Goal: Information Seeking & Learning: Compare options

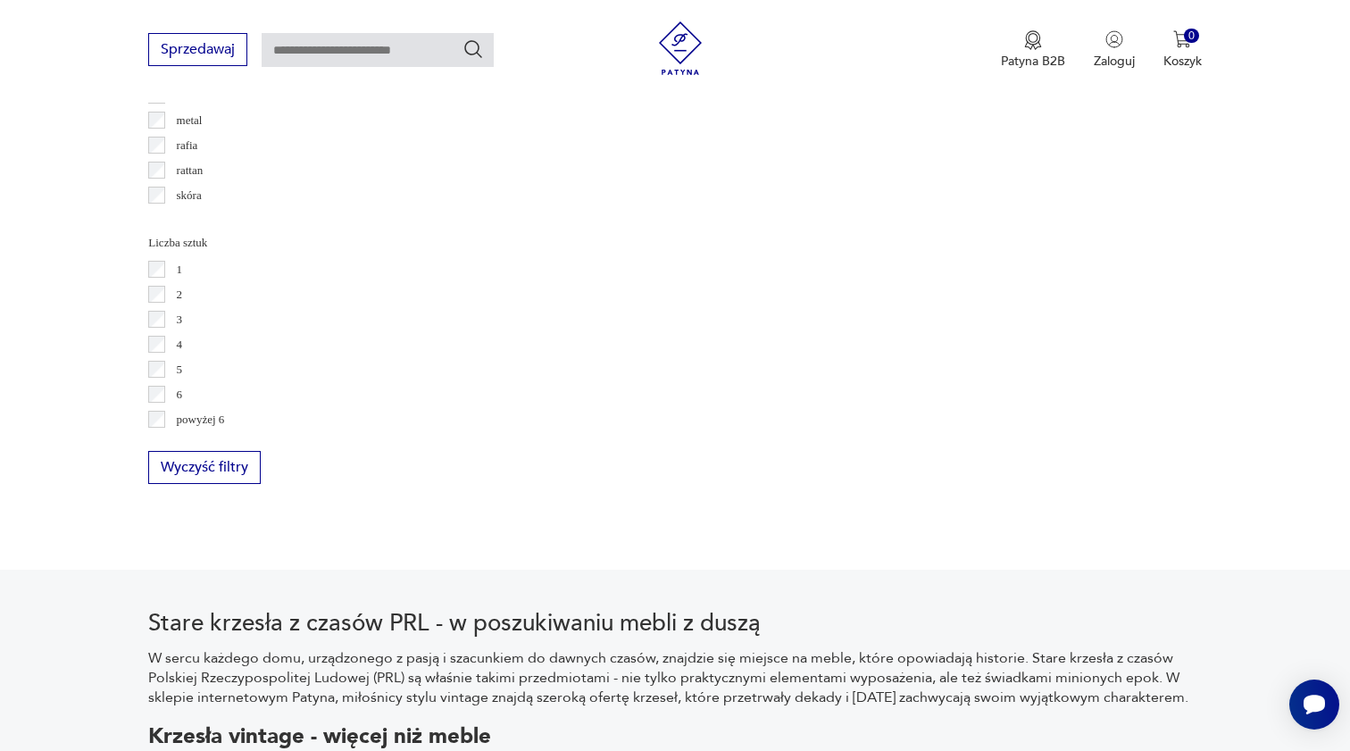
scroll to position [2506, 0]
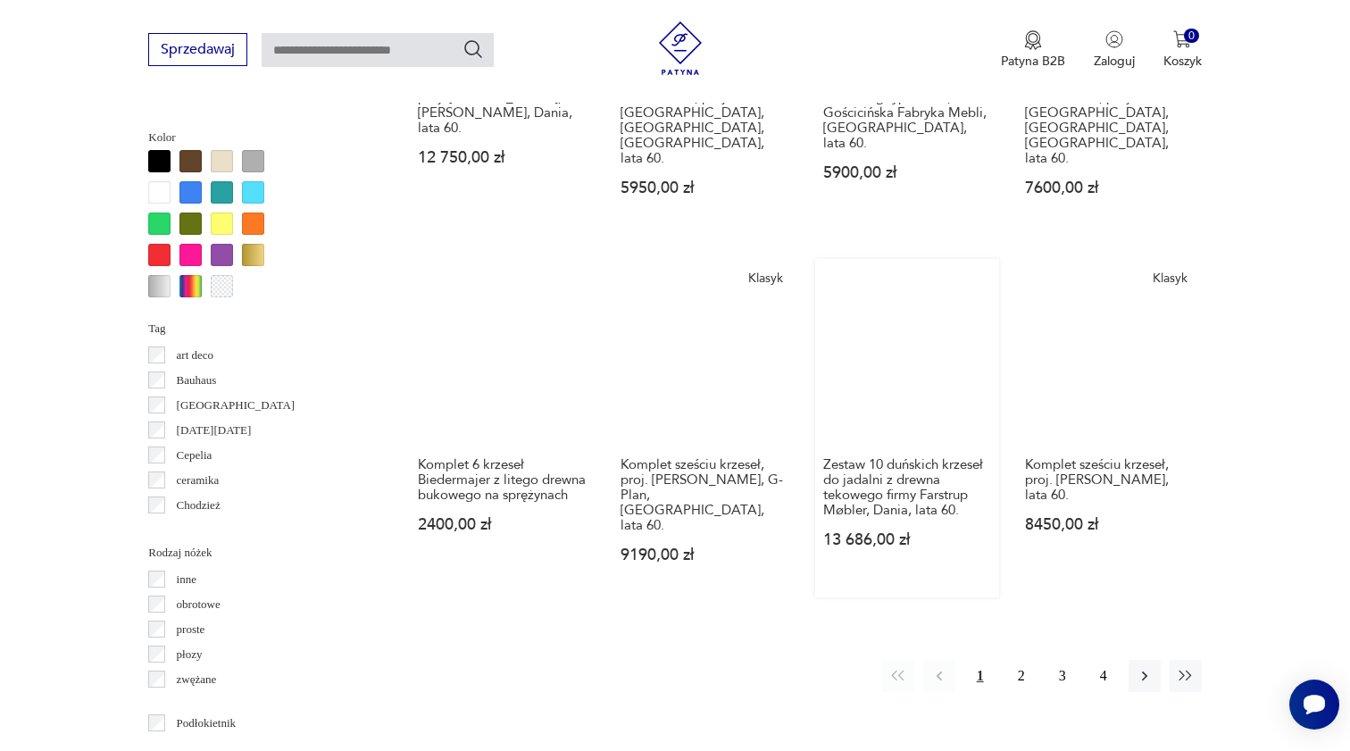
scroll to position [1709, 0]
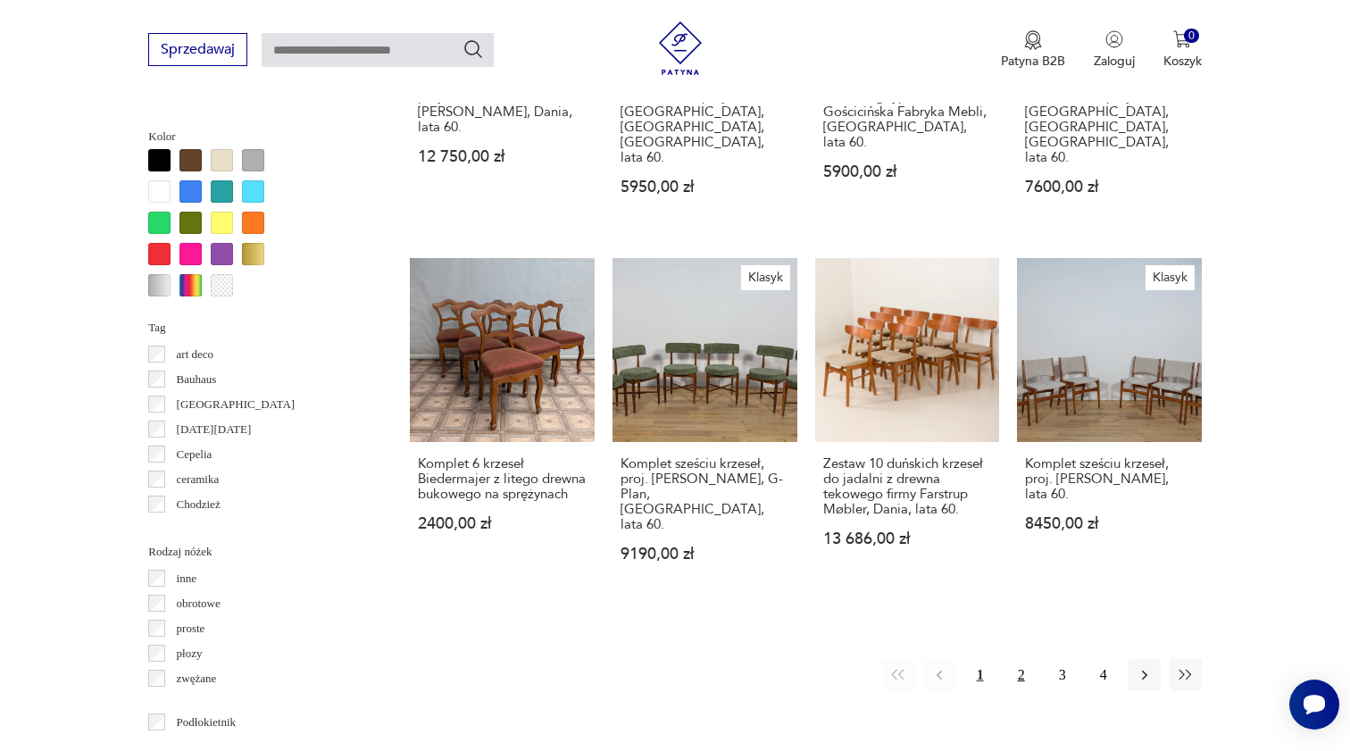
click at [1024, 659] on button "2" at bounding box center [1021, 675] width 32 height 32
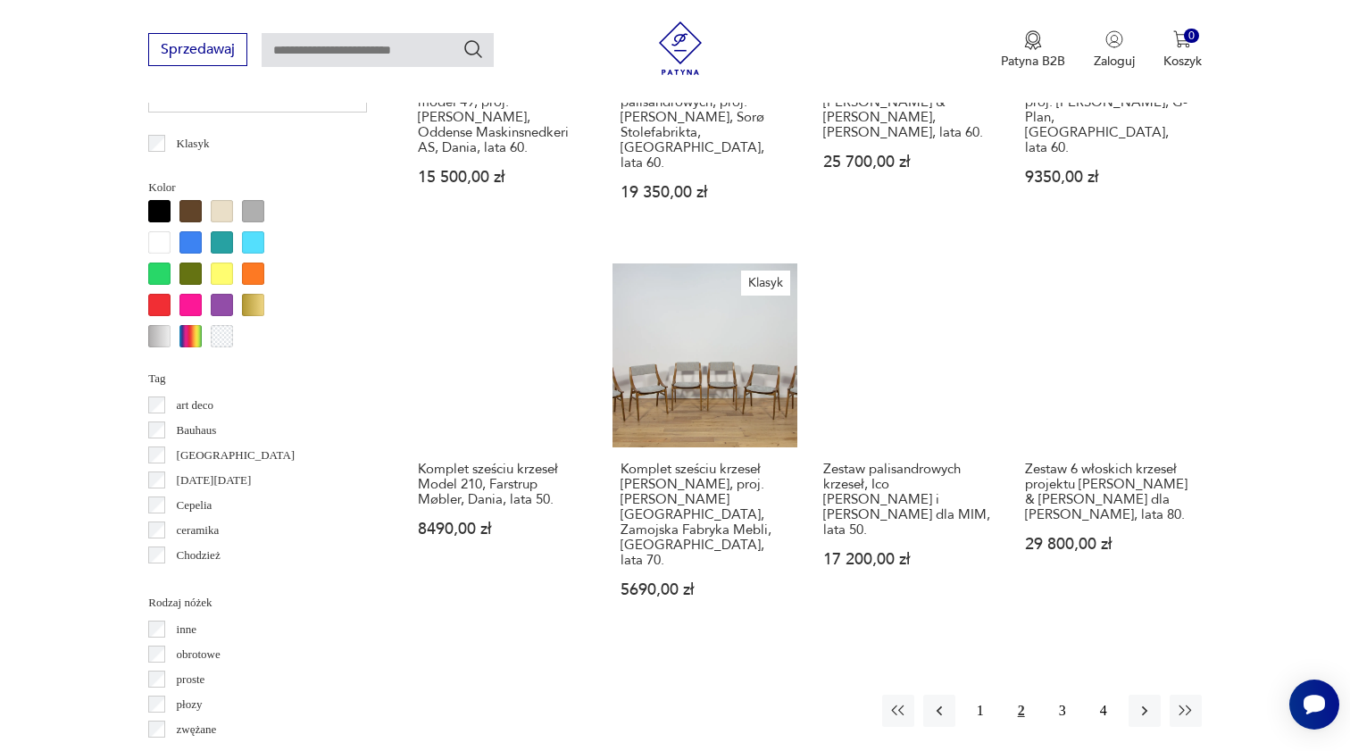
scroll to position [1655, 0]
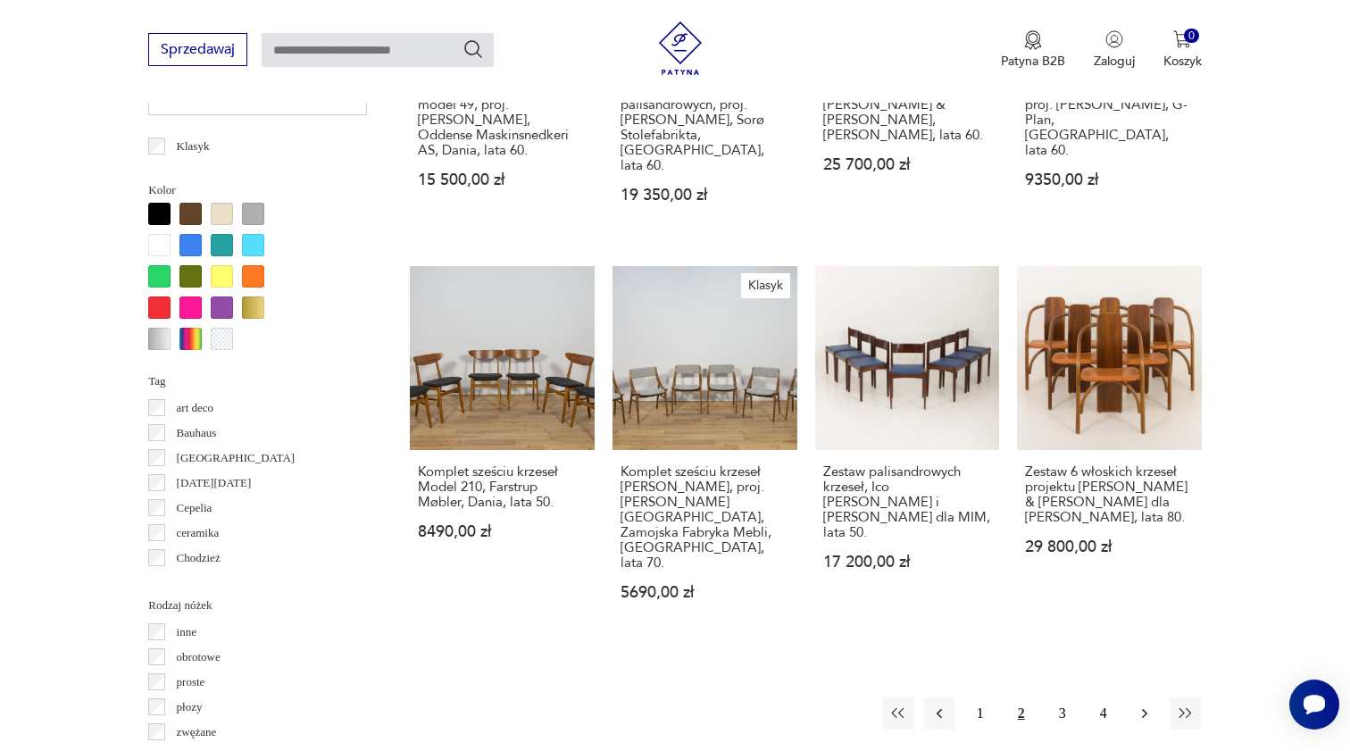
click at [1153, 697] on button "button" at bounding box center [1144, 713] width 32 height 32
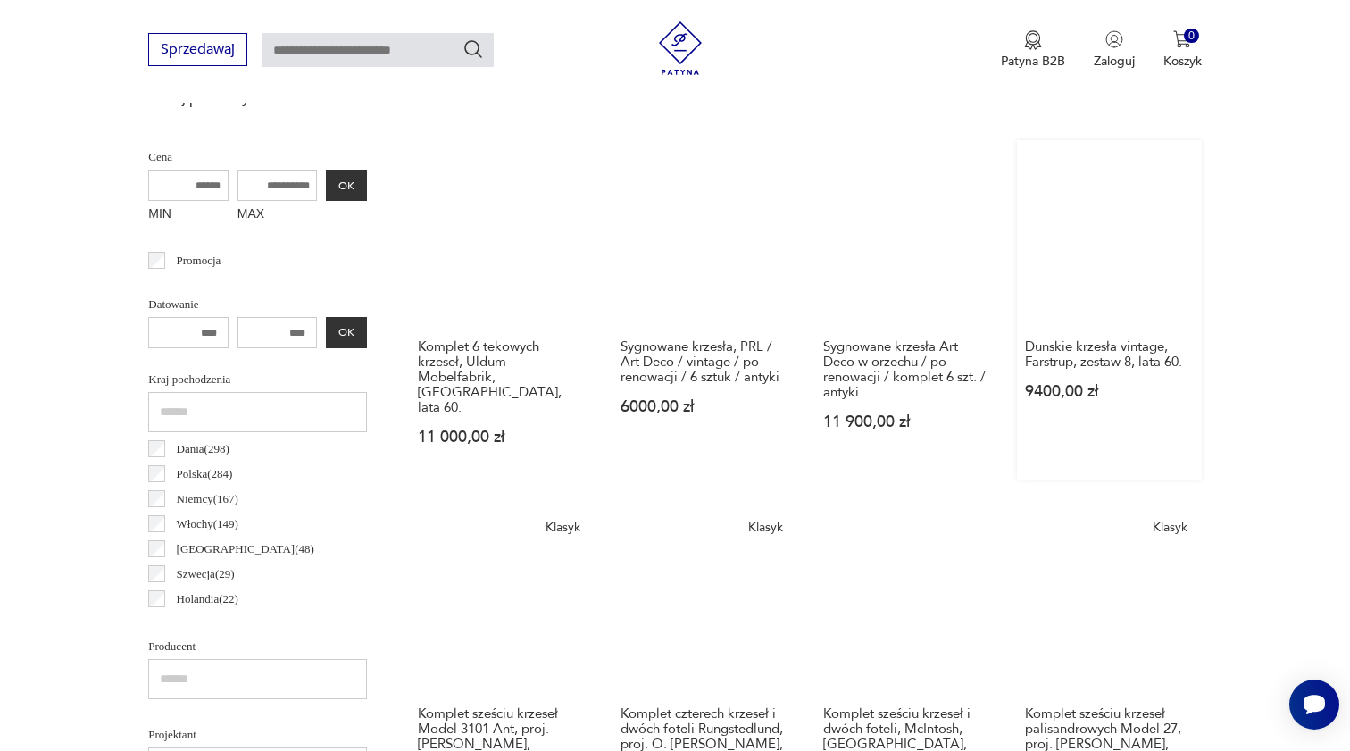
scroll to position [475, 0]
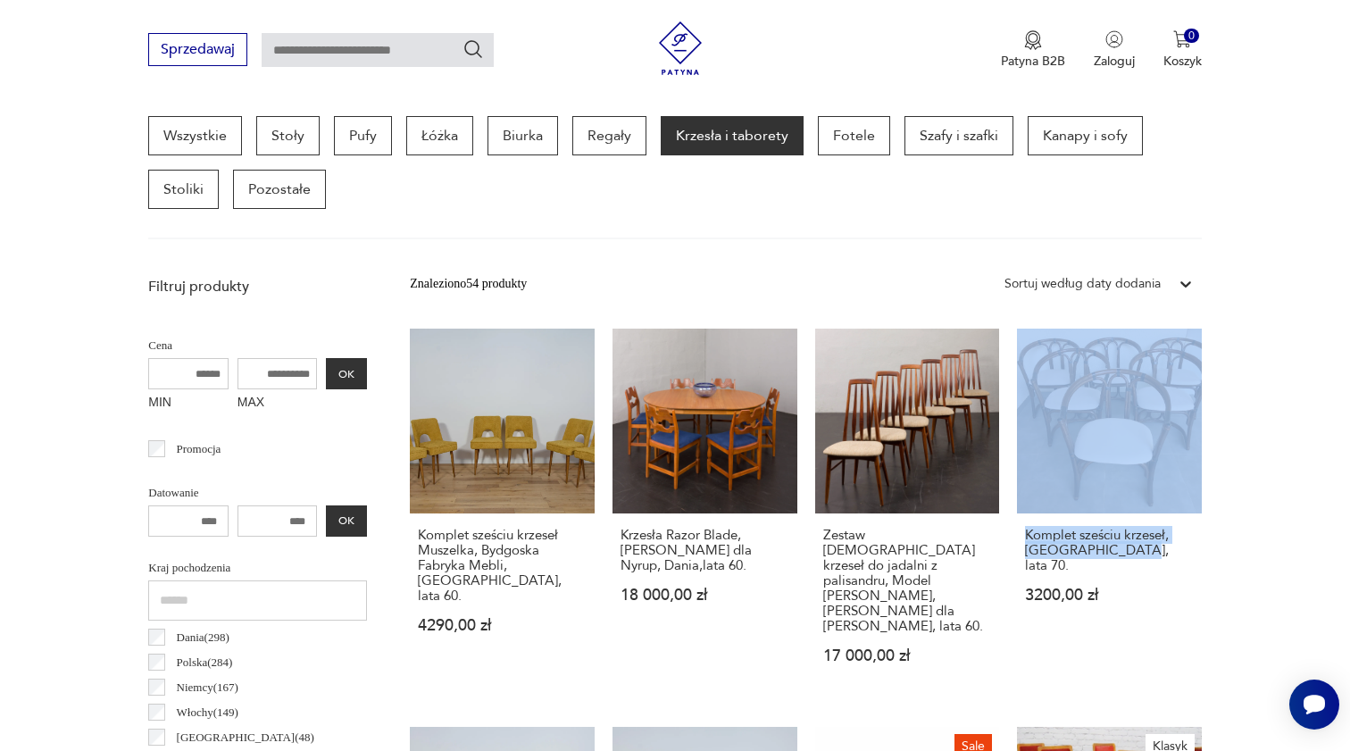
drag, startPoint x: 1269, startPoint y: 394, endPoint x: 1300, endPoint y: 574, distance: 183.0
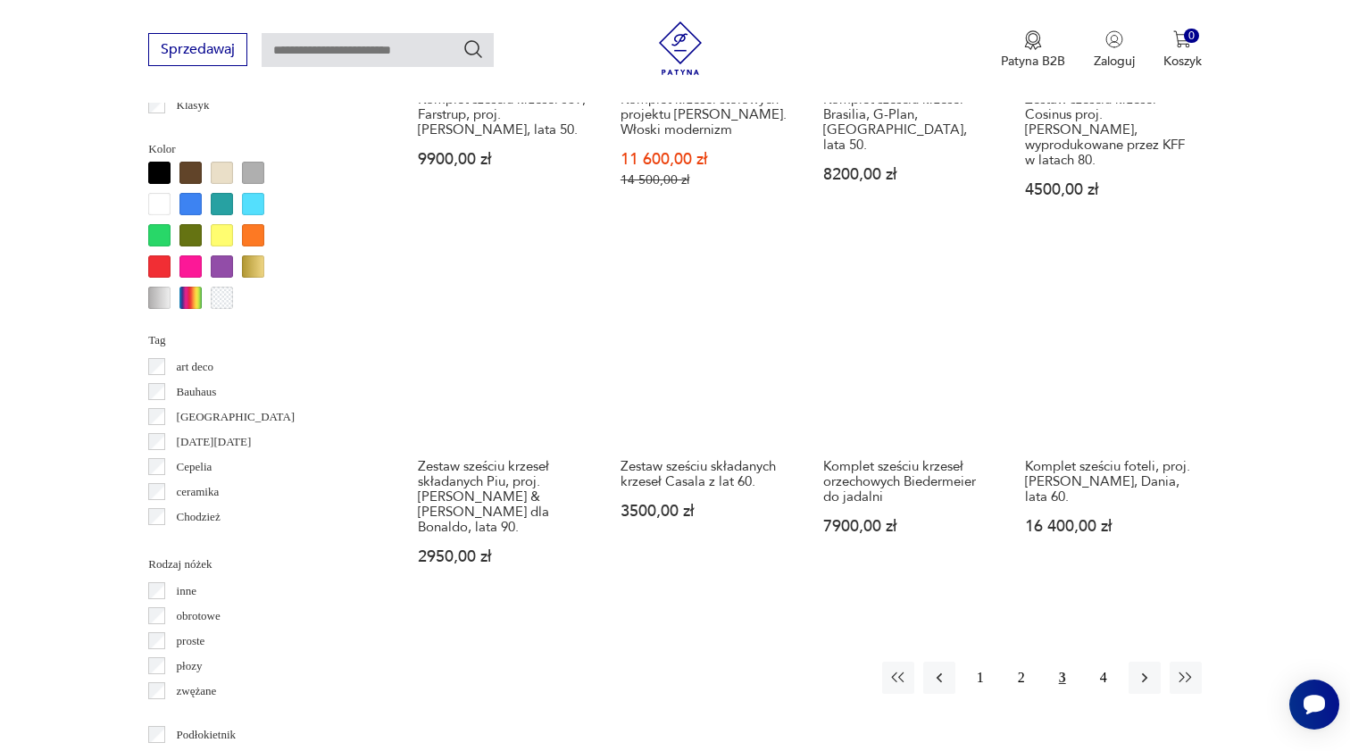
scroll to position [1756, 0]
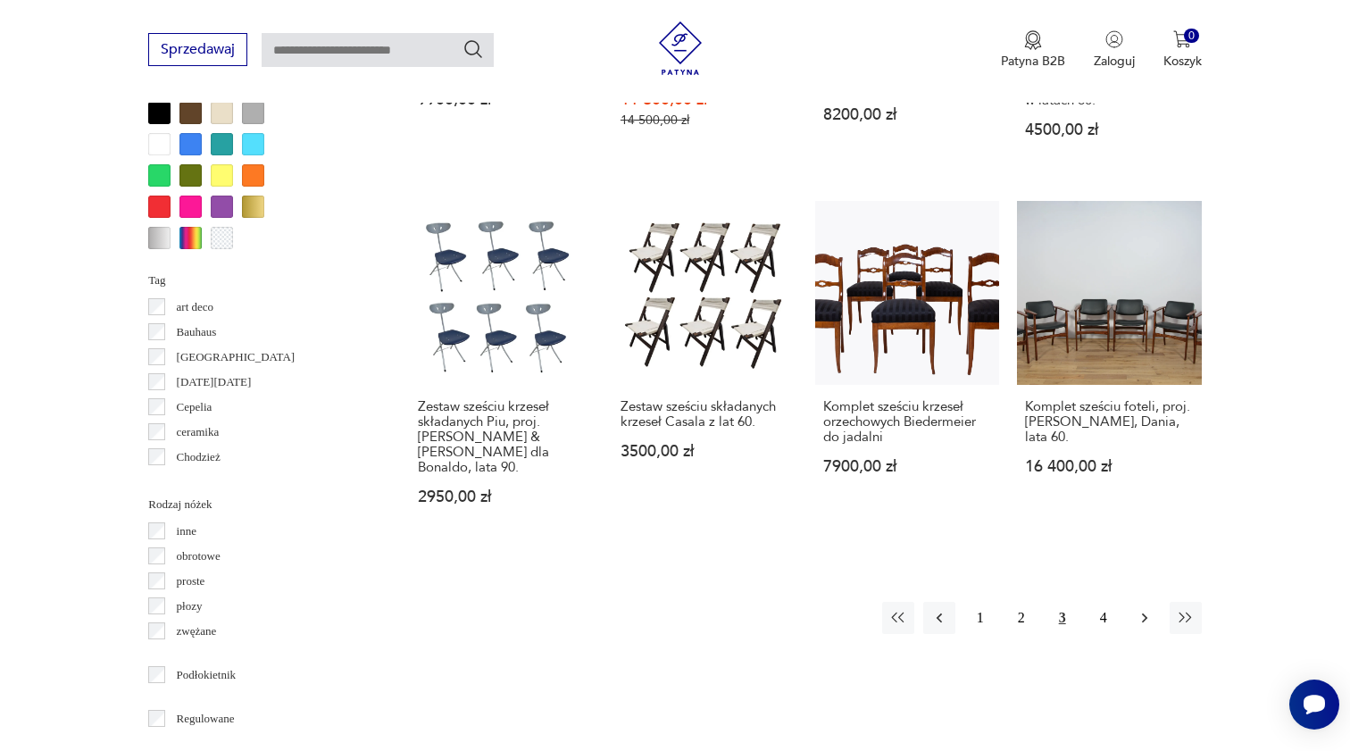
click at [1144, 609] on icon "button" at bounding box center [1145, 618] width 18 height 18
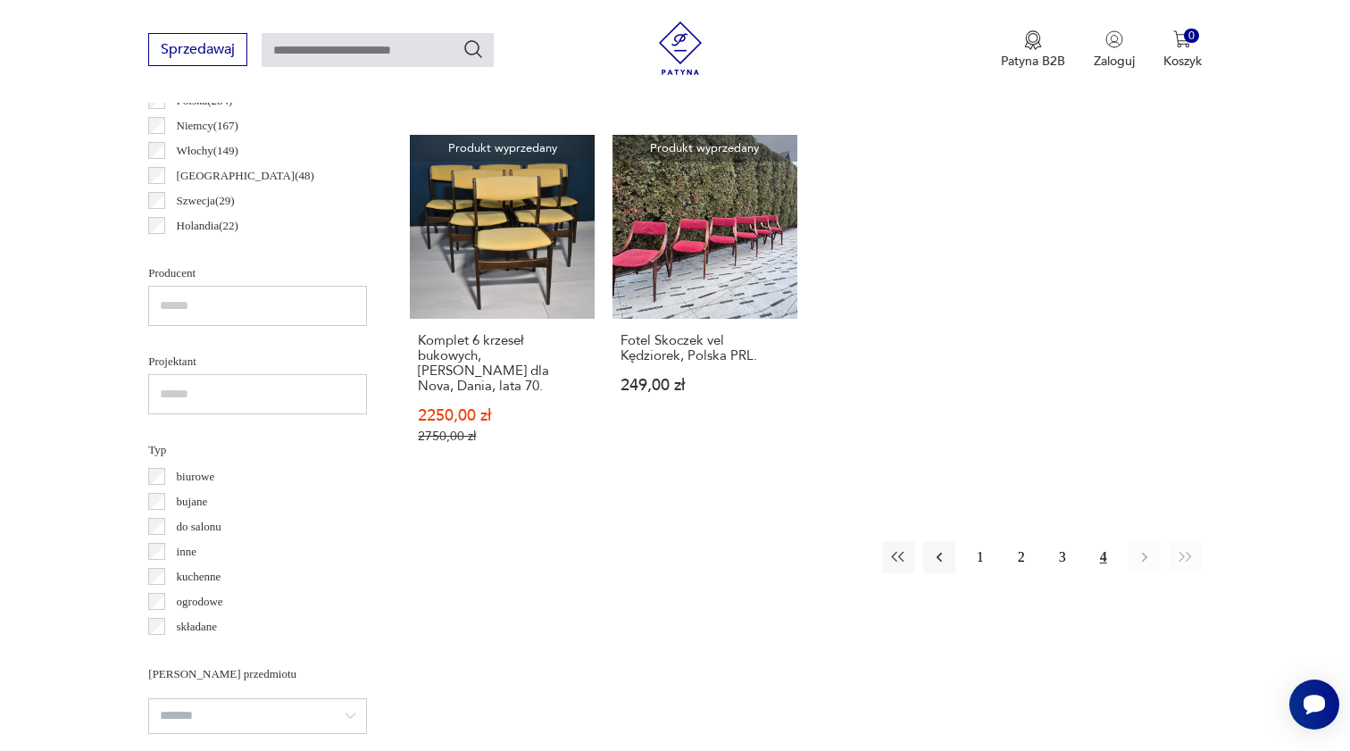
scroll to position [1117, 0]
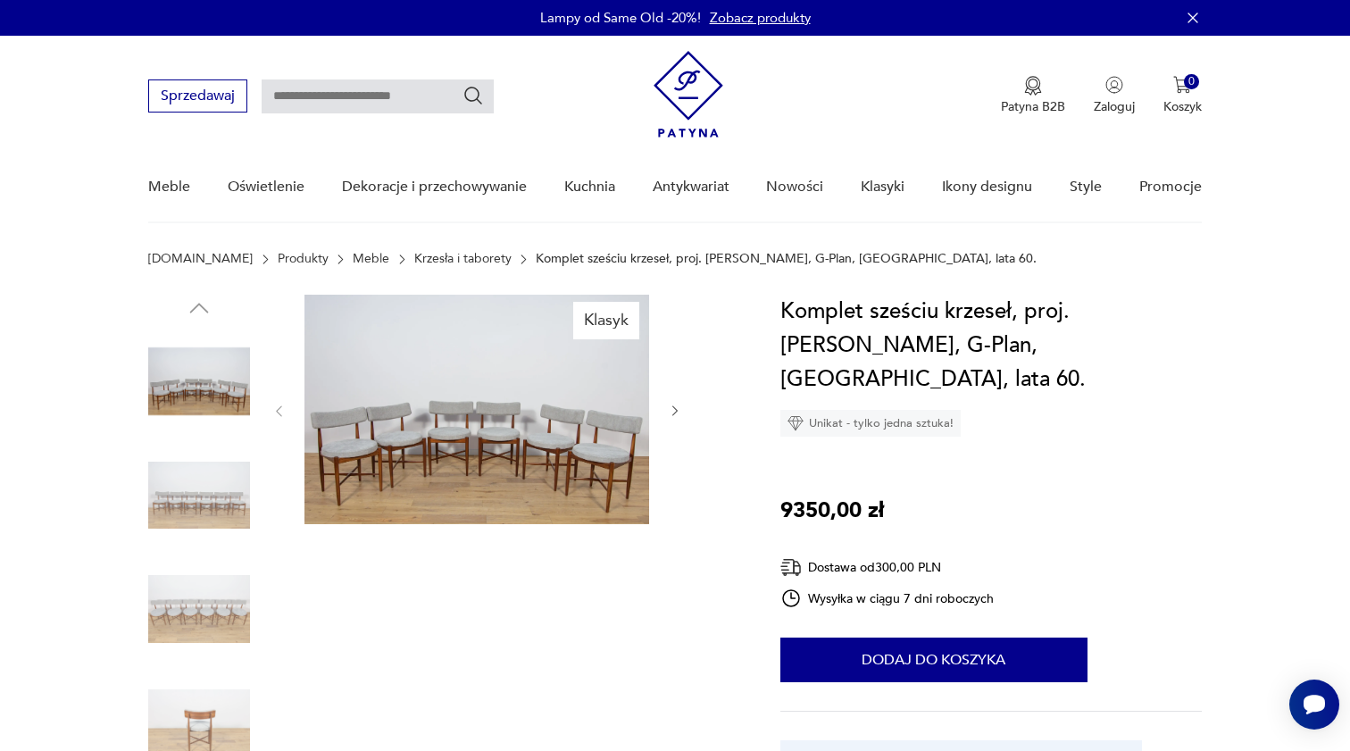
click at [545, 387] on img at bounding box center [476, 409] width 345 height 229
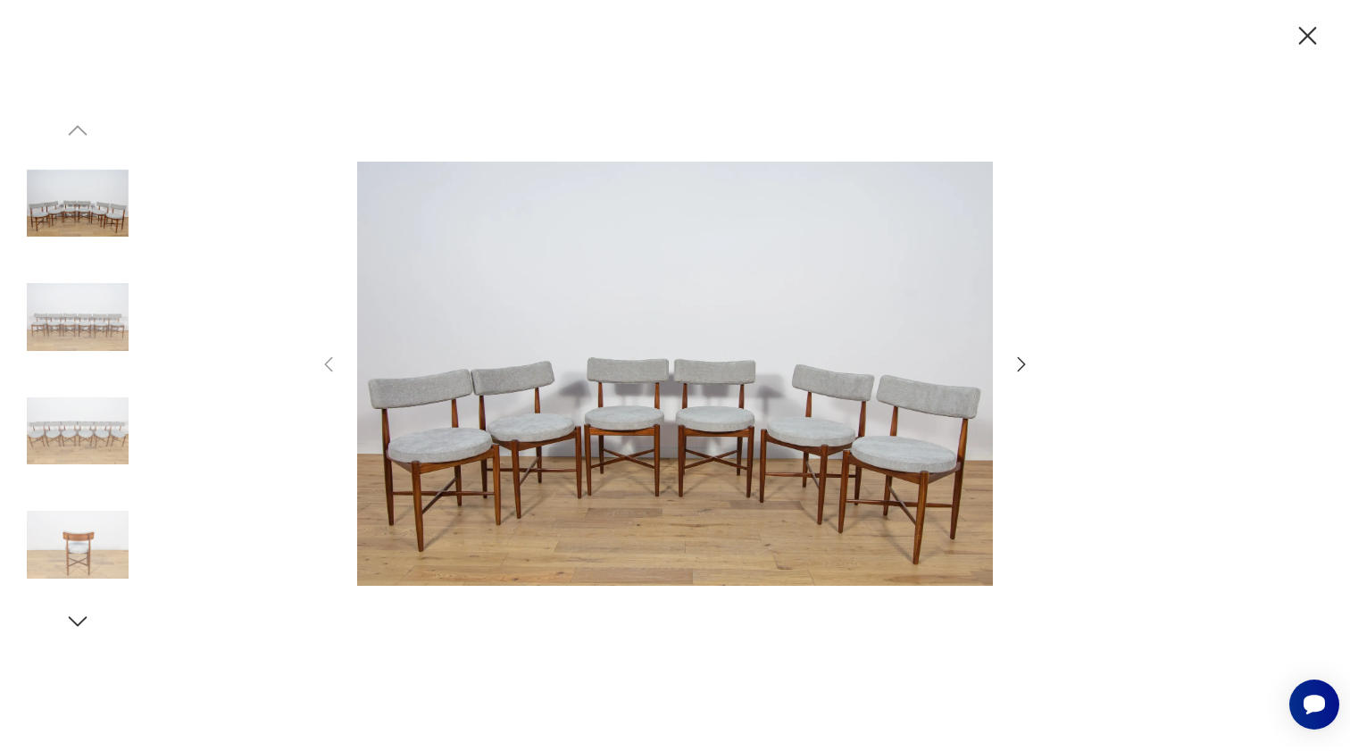
click at [1026, 371] on icon "button" at bounding box center [1021, 364] width 21 height 21
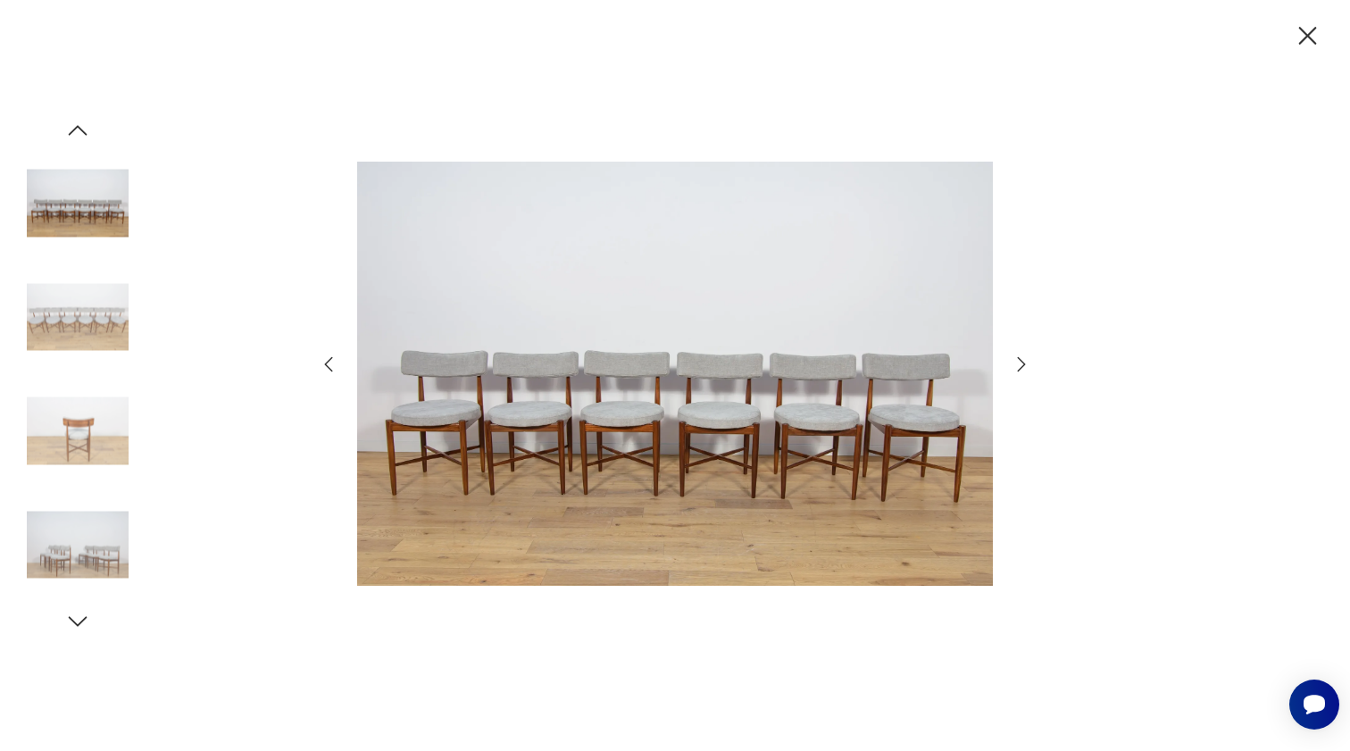
click at [1026, 371] on icon "button" at bounding box center [1021, 364] width 21 height 21
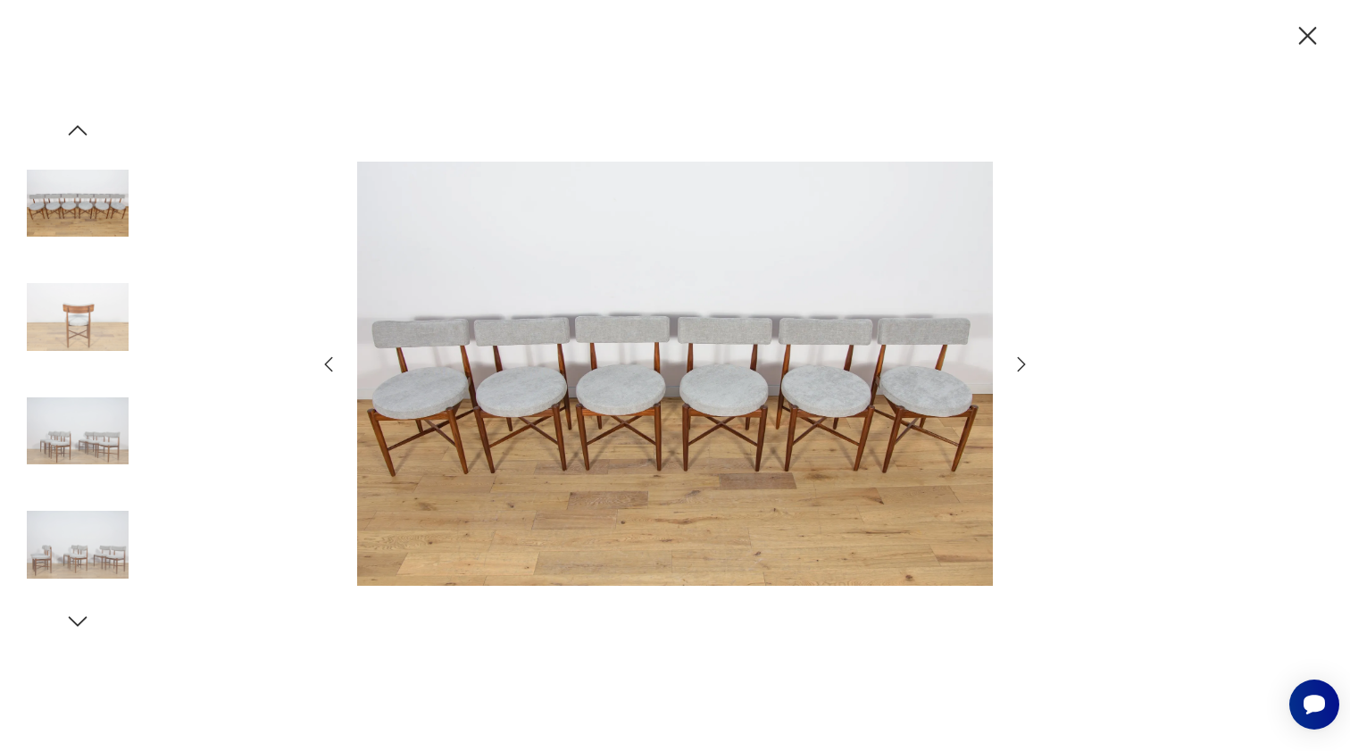
click at [1026, 371] on icon "button" at bounding box center [1021, 364] width 21 height 21
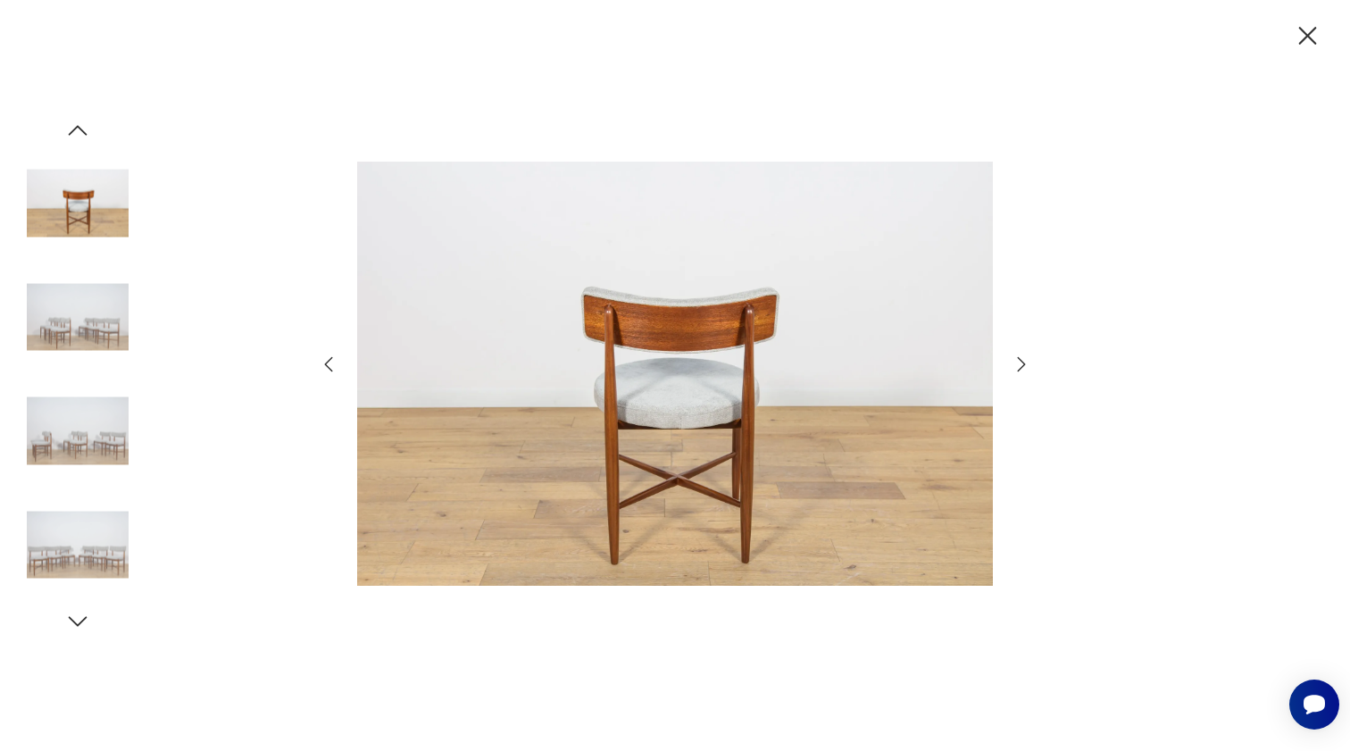
click at [1026, 371] on icon "button" at bounding box center [1021, 364] width 21 height 21
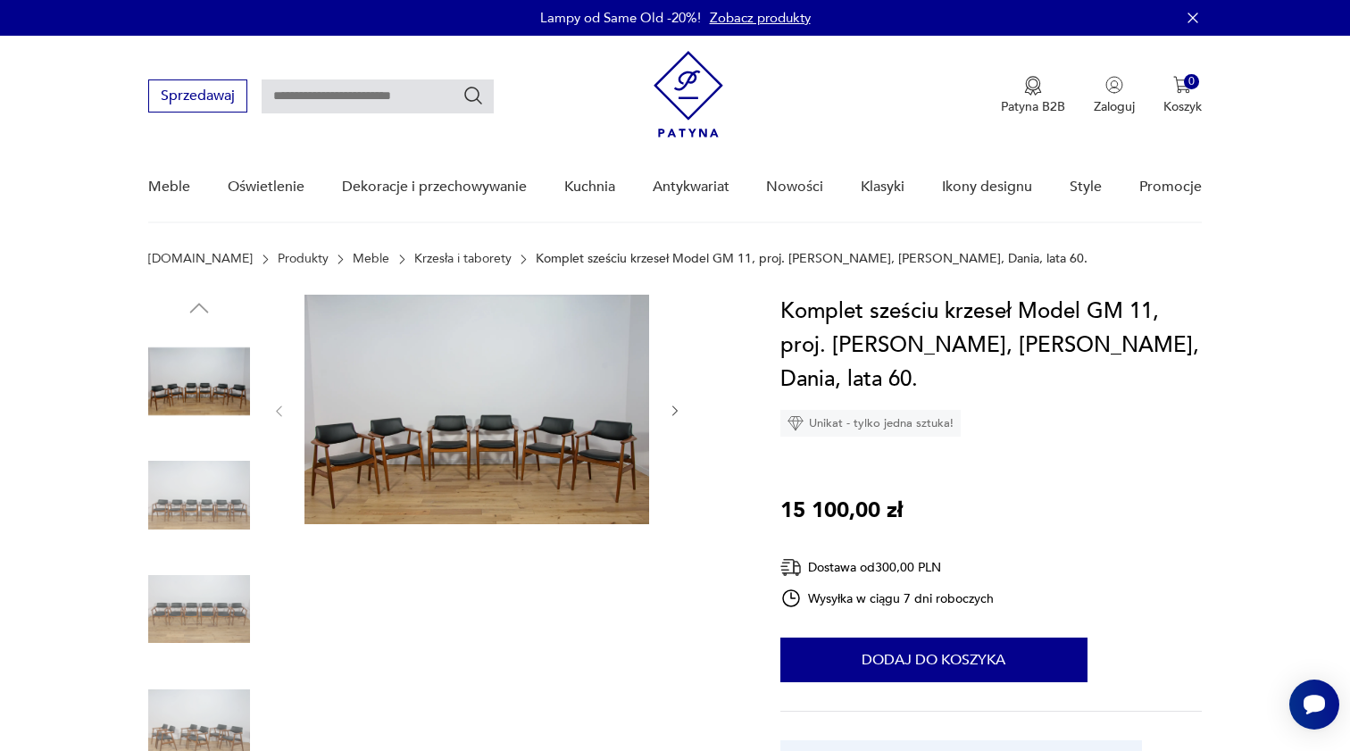
click at [560, 425] on img at bounding box center [476, 409] width 345 height 229
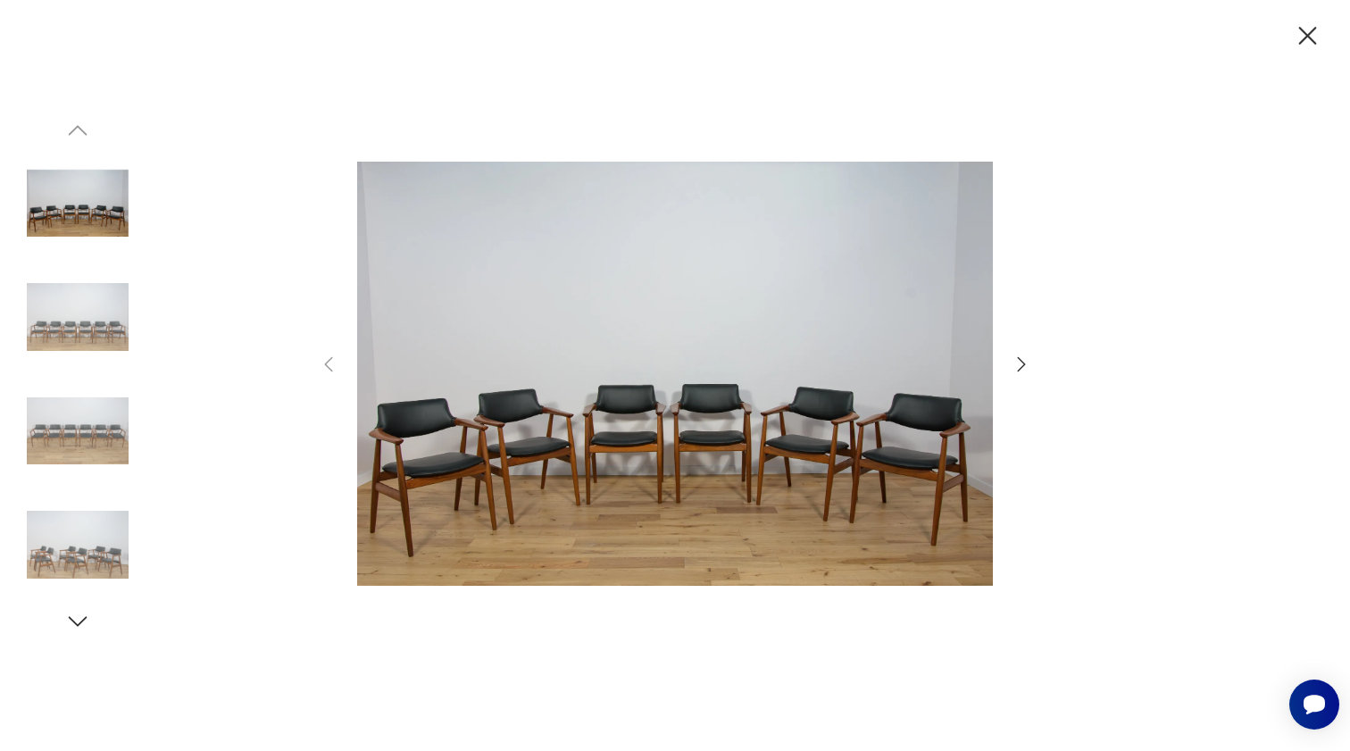
click at [1023, 373] on icon "button" at bounding box center [1021, 364] width 21 height 21
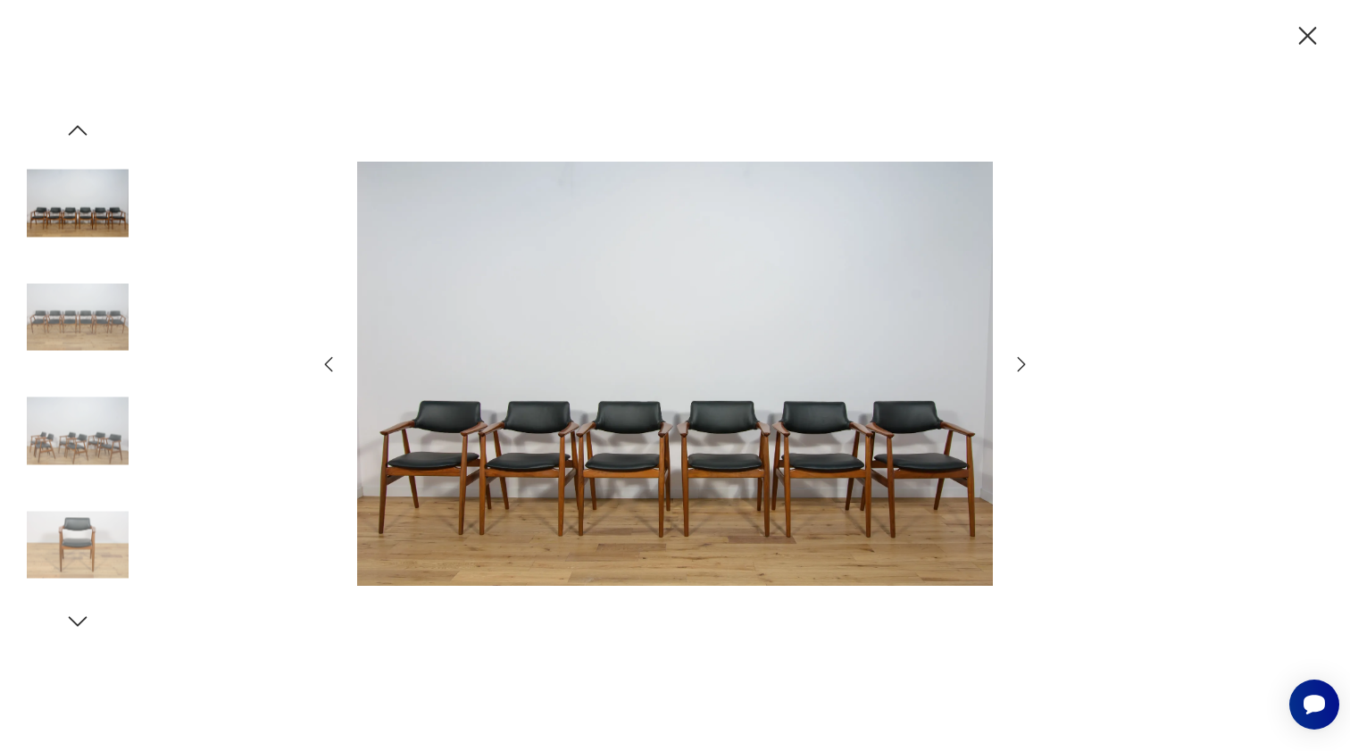
click at [1023, 373] on icon "button" at bounding box center [1021, 364] width 21 height 21
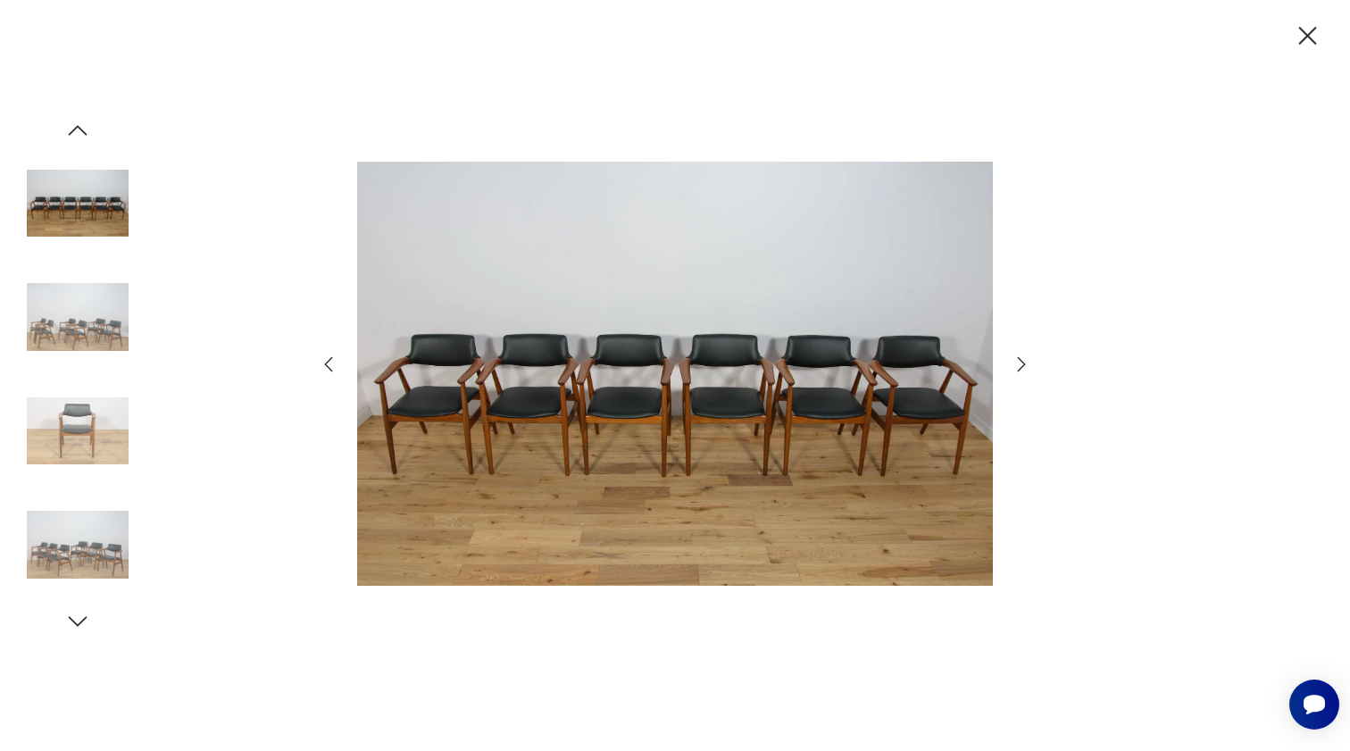
click at [1023, 373] on icon "button" at bounding box center [1021, 364] width 21 height 21
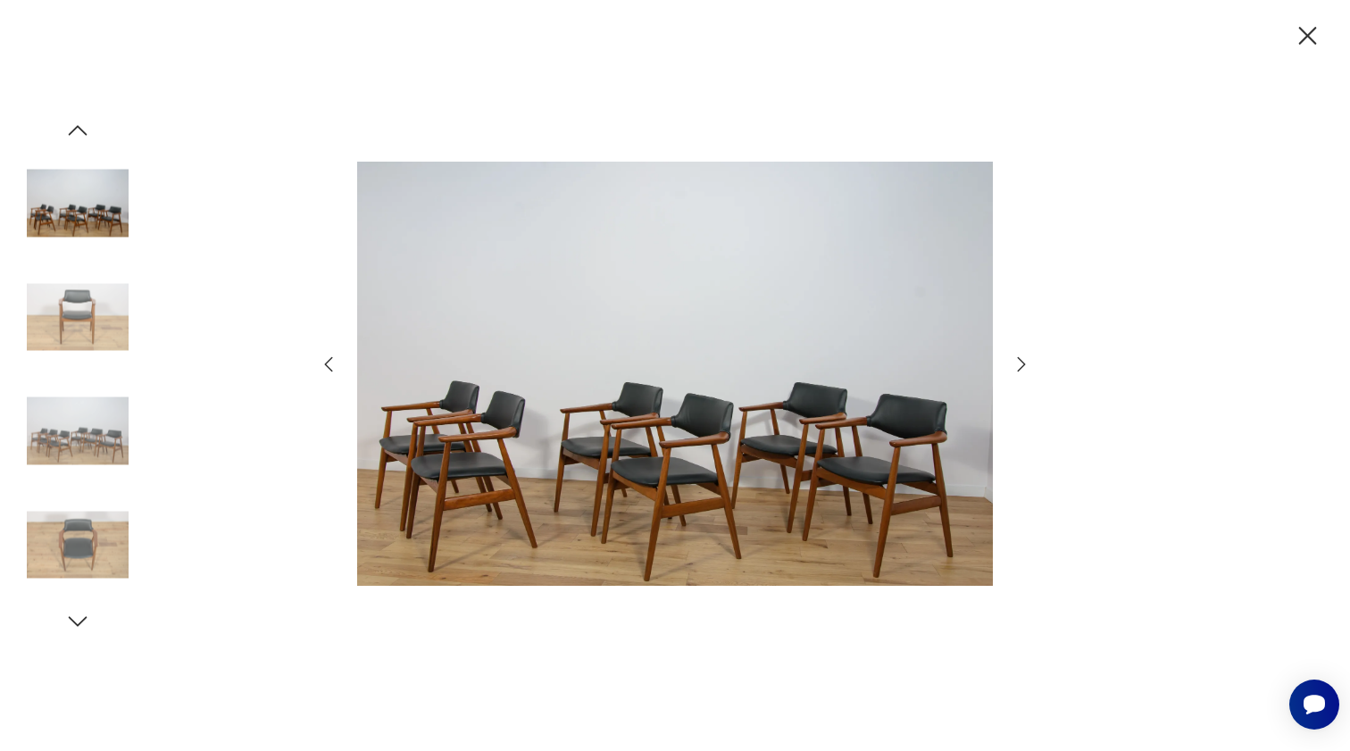
click at [1027, 361] on icon "button" at bounding box center [1021, 364] width 21 height 21
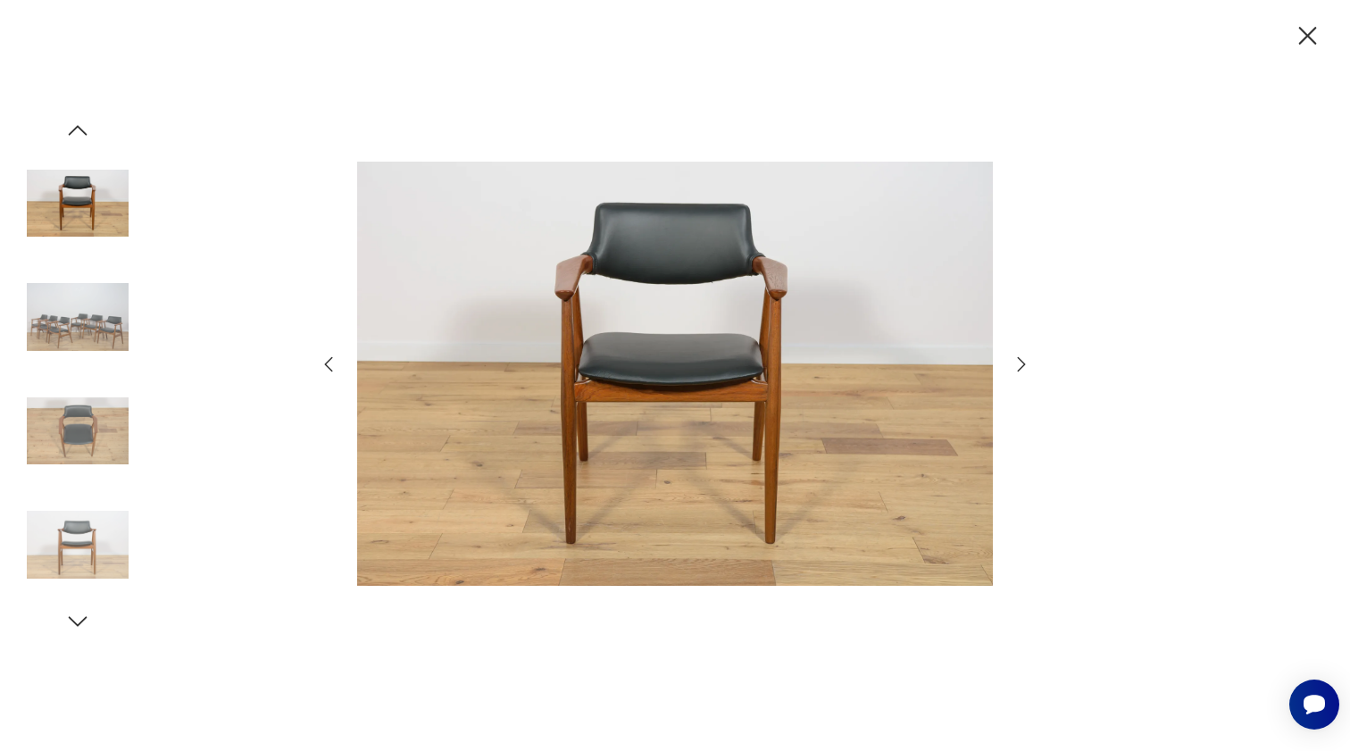
click at [1306, 45] on icon "button" at bounding box center [1307, 36] width 31 height 31
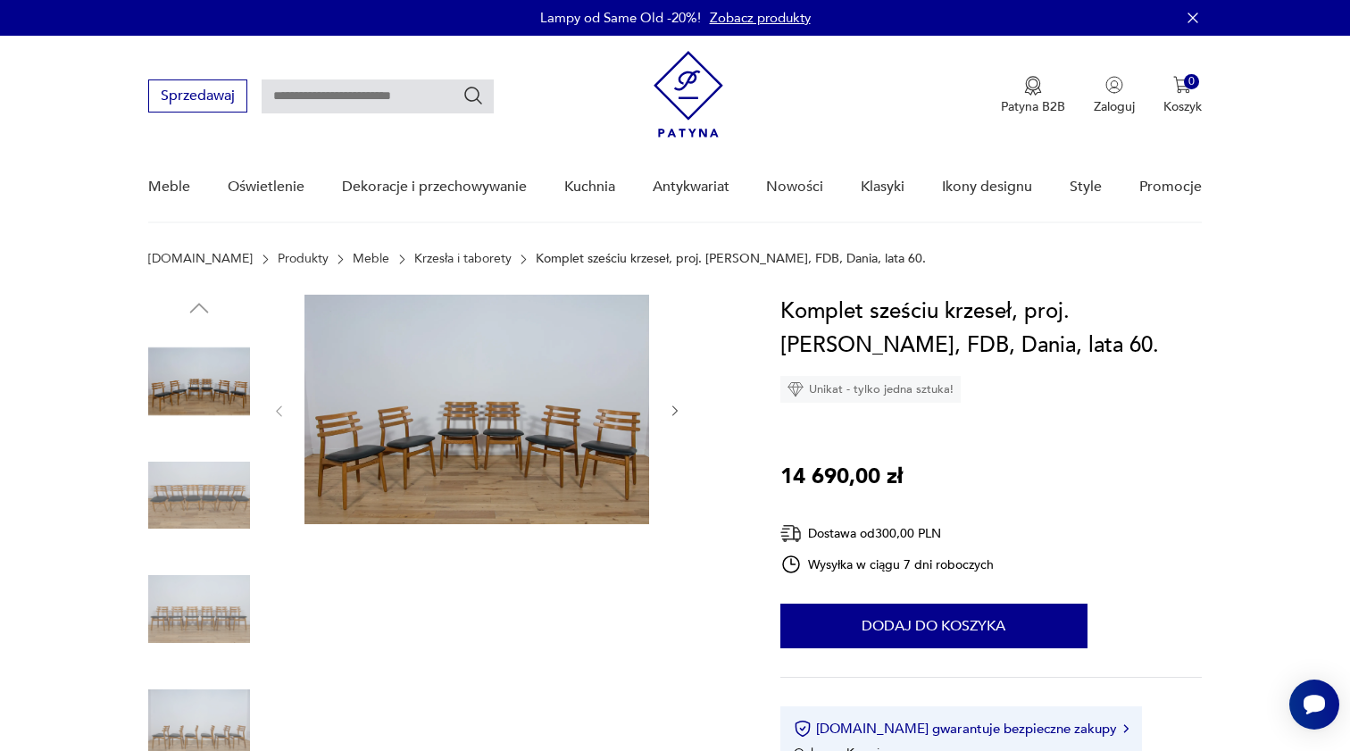
click at [537, 394] on img at bounding box center [476, 409] width 345 height 229
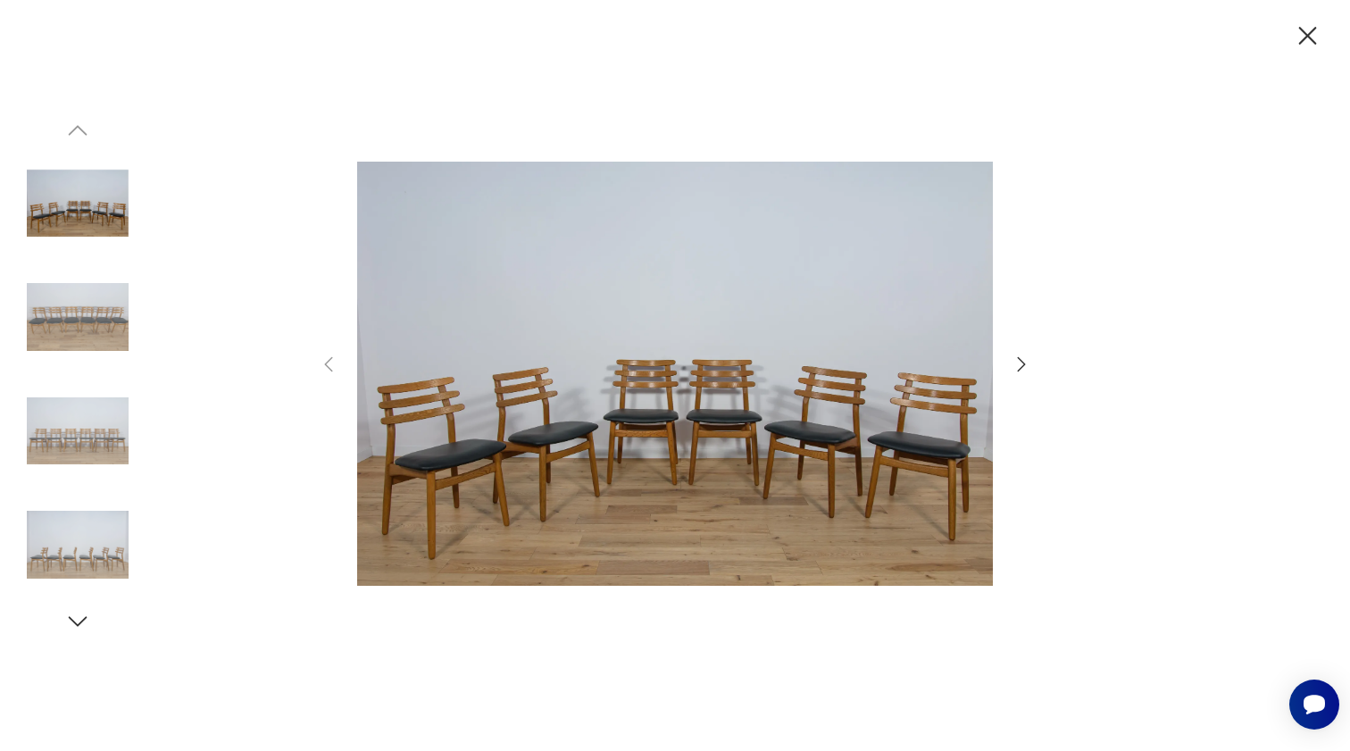
click at [1019, 367] on icon "button" at bounding box center [1021, 364] width 21 height 21
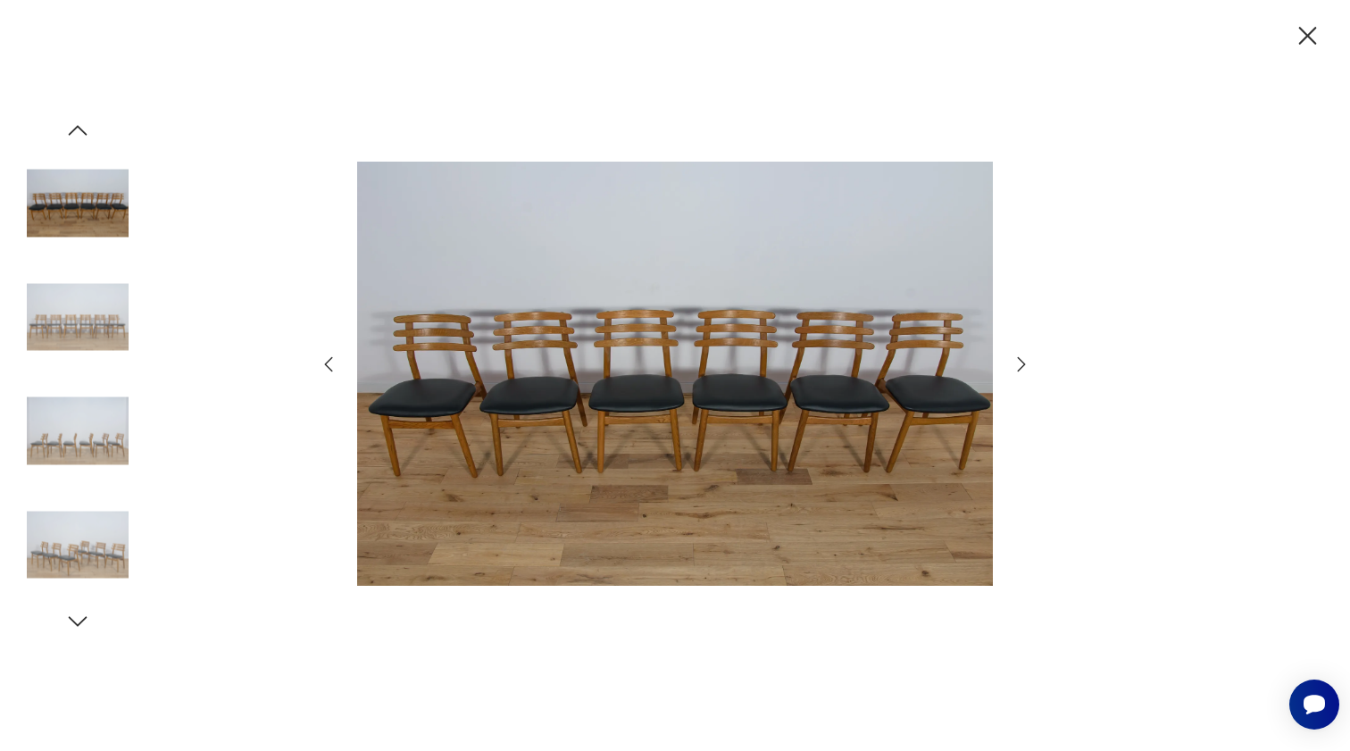
click at [1019, 367] on icon "button" at bounding box center [1021, 364] width 21 height 21
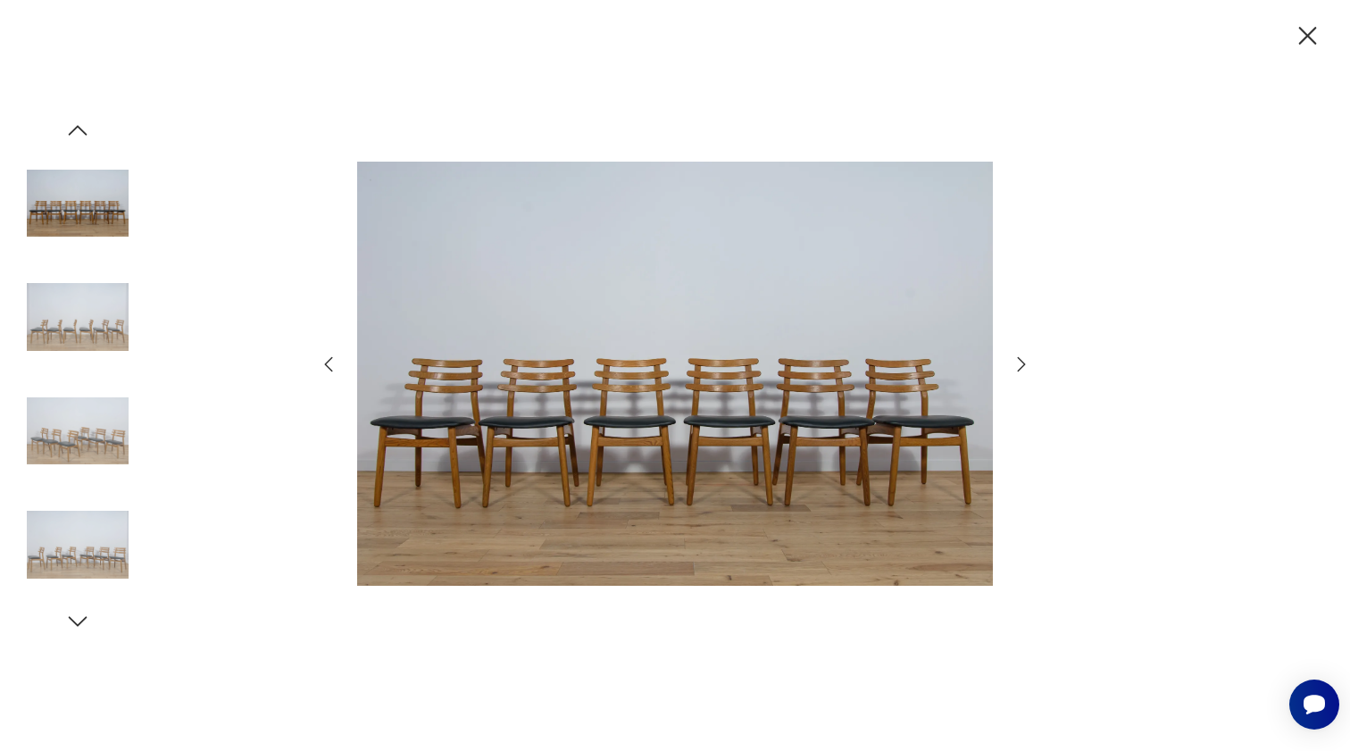
click at [1018, 365] on icon "button" at bounding box center [1021, 364] width 21 height 21
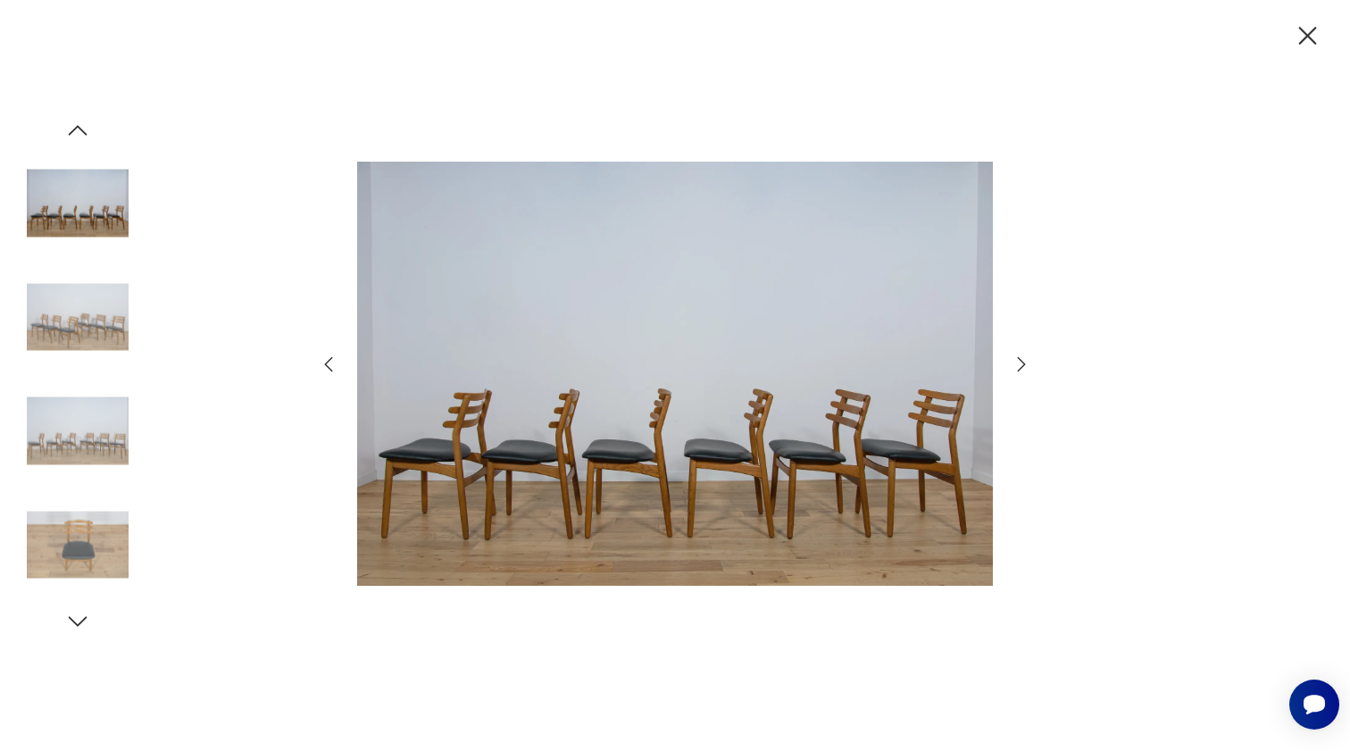
click at [1018, 365] on icon "button" at bounding box center [1021, 364] width 21 height 21
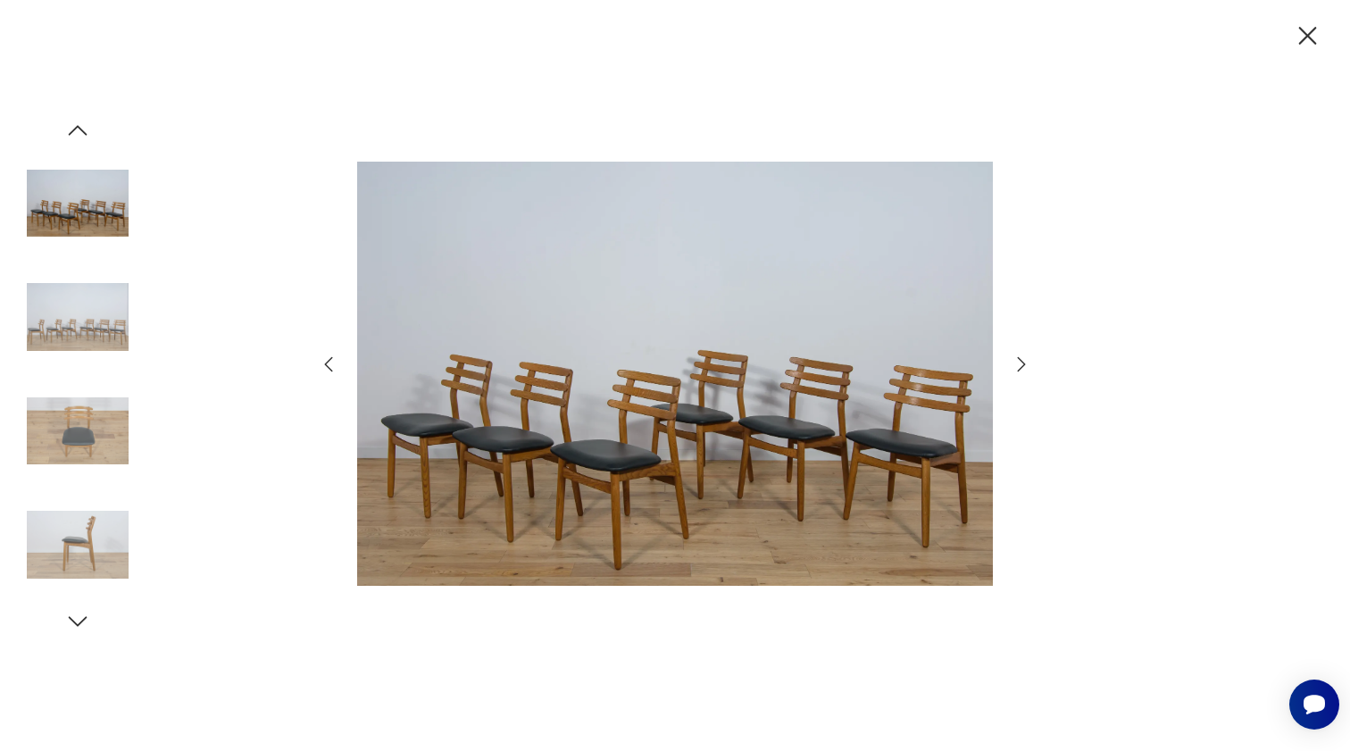
click at [1305, 44] on icon "button" at bounding box center [1307, 36] width 31 height 31
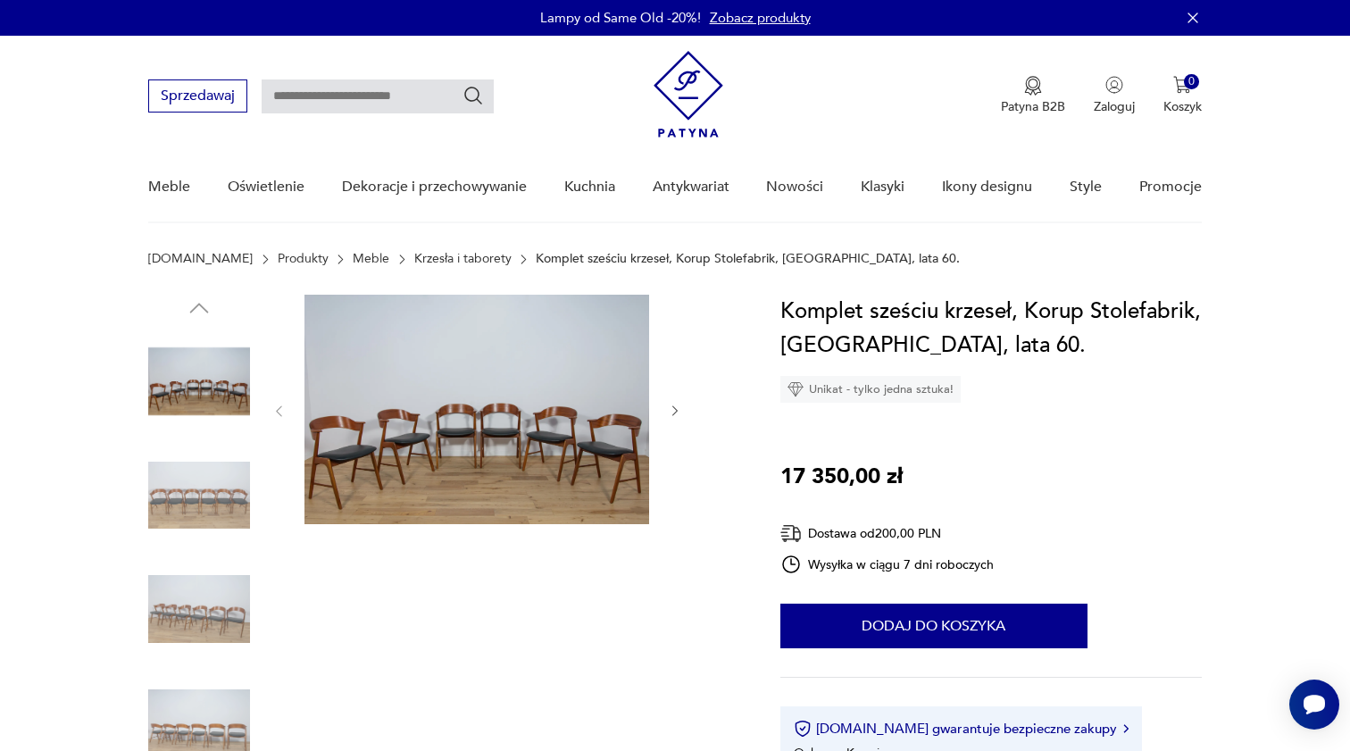
click at [559, 438] on img at bounding box center [476, 409] width 345 height 229
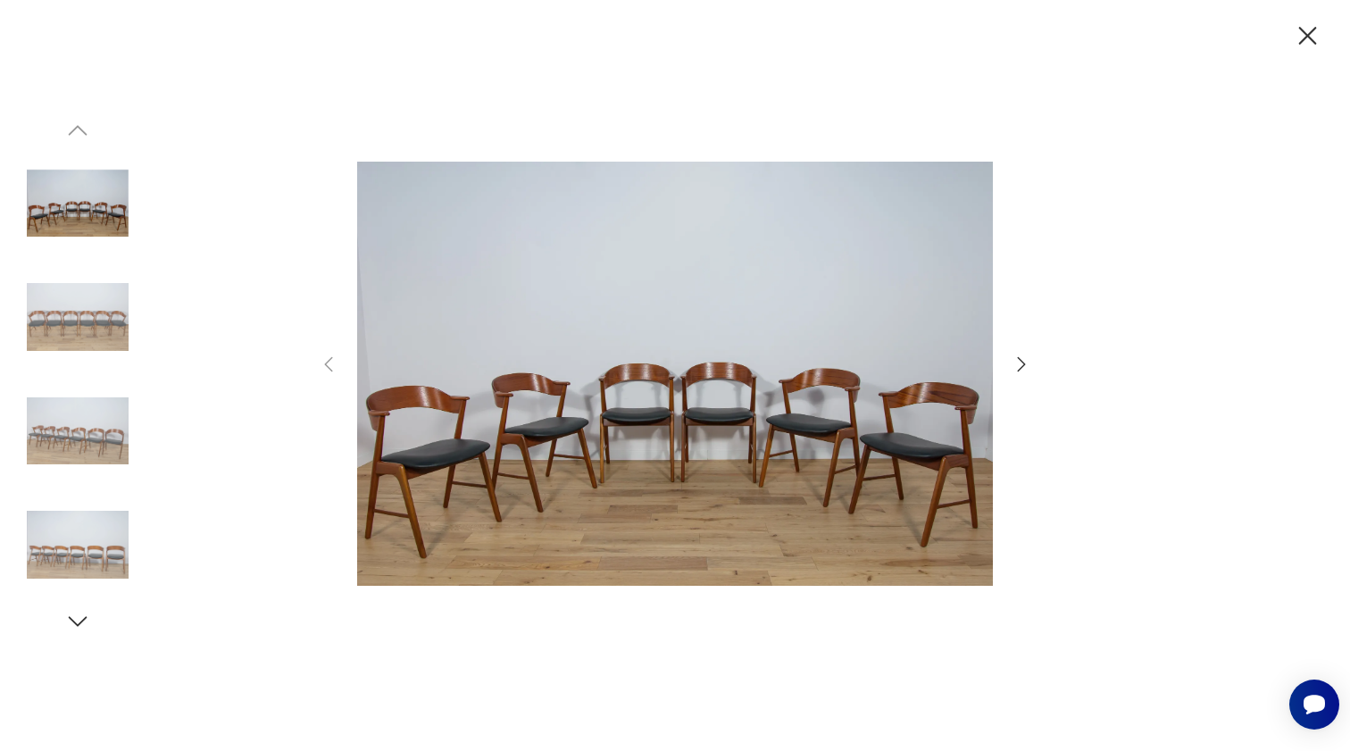
click at [1015, 371] on icon "button" at bounding box center [1021, 364] width 21 height 21
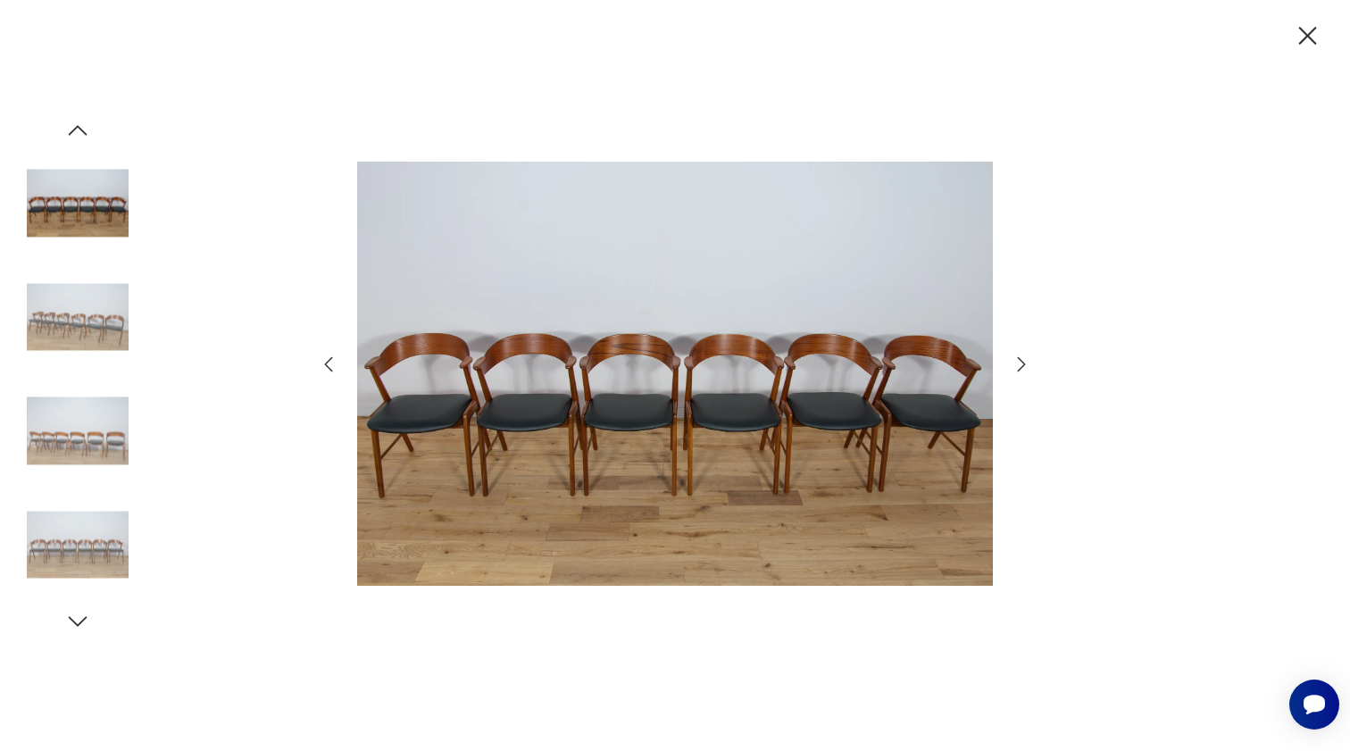
click at [1015, 371] on icon "button" at bounding box center [1021, 364] width 21 height 21
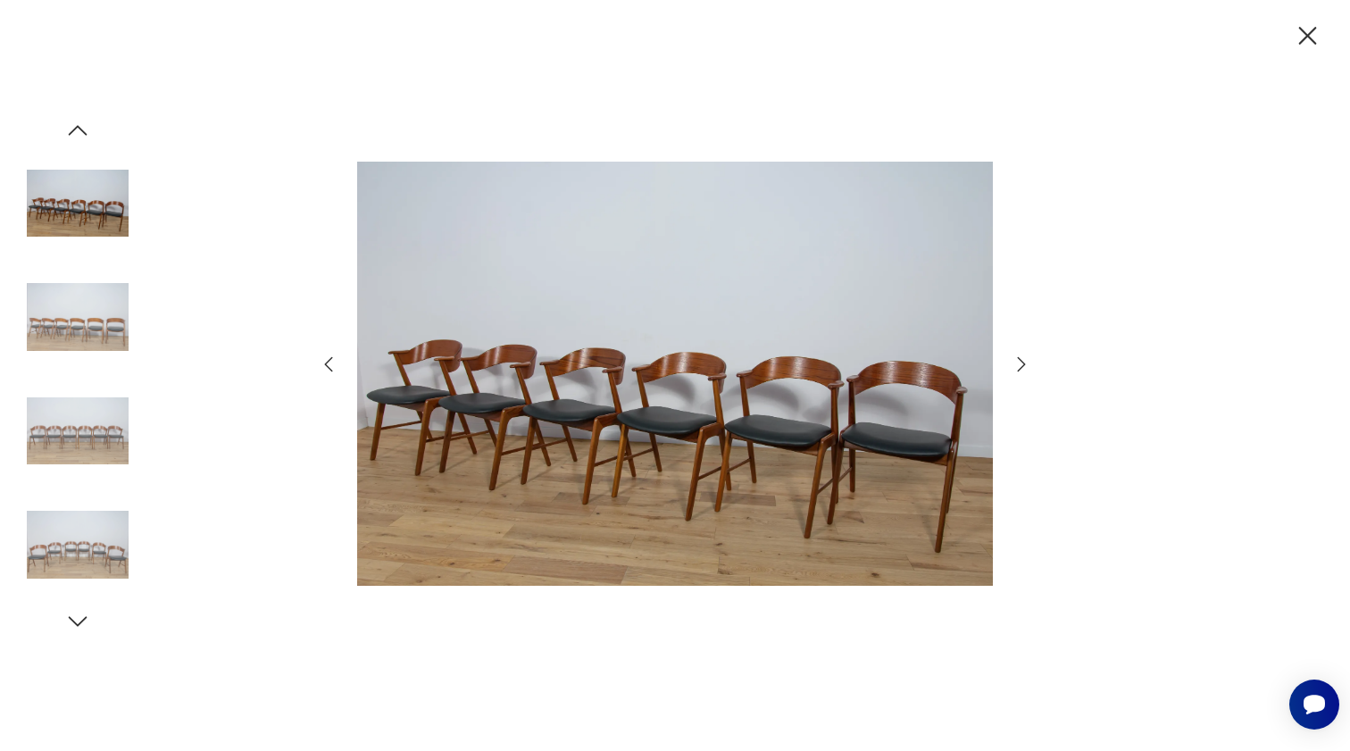
click at [1015, 371] on icon "button" at bounding box center [1021, 364] width 21 height 21
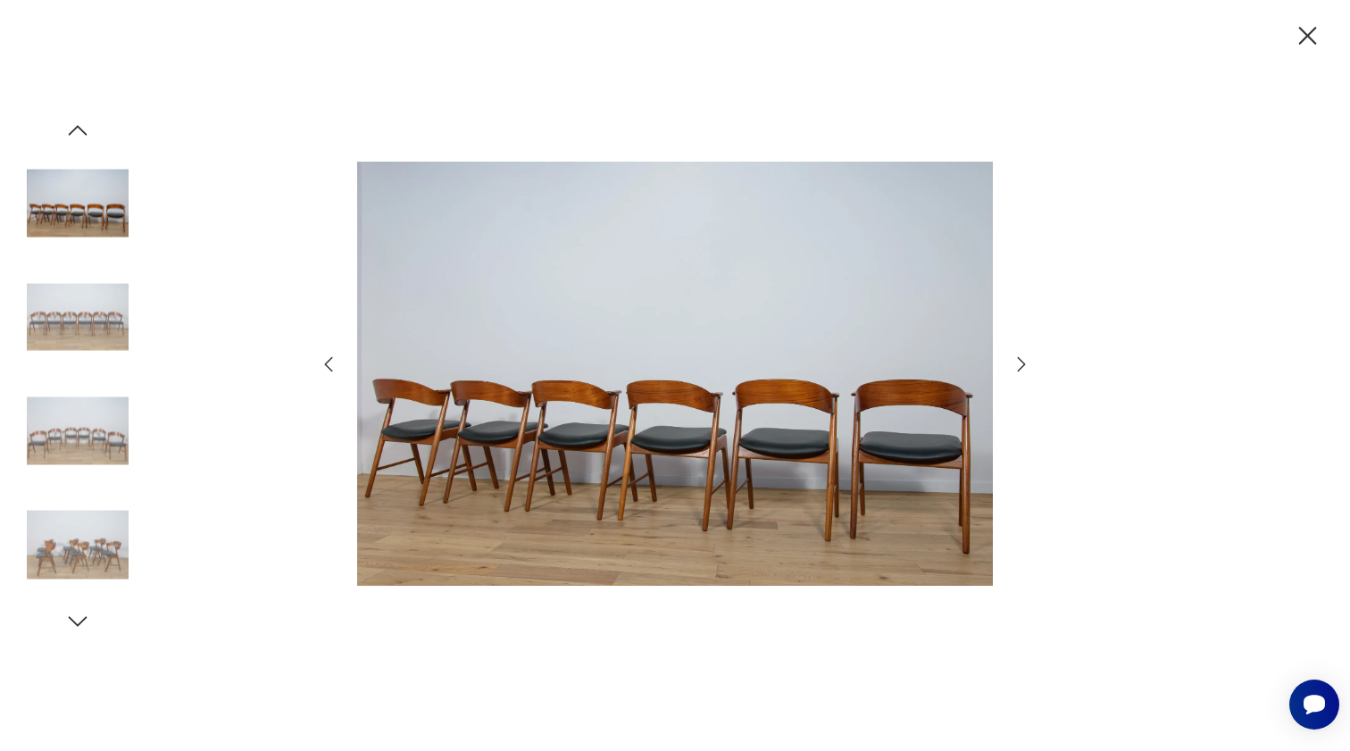
click at [1015, 371] on icon "button" at bounding box center [1021, 364] width 21 height 21
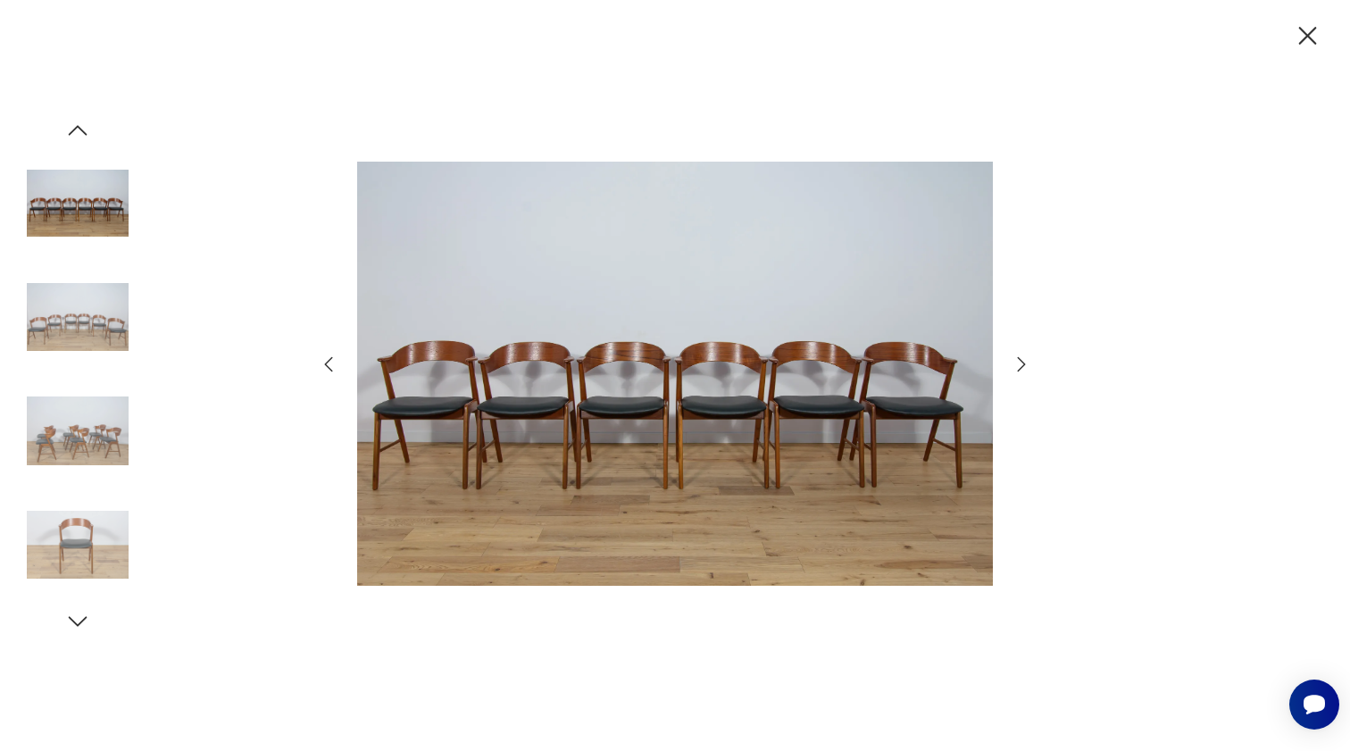
click at [1015, 371] on icon "button" at bounding box center [1021, 364] width 21 height 21
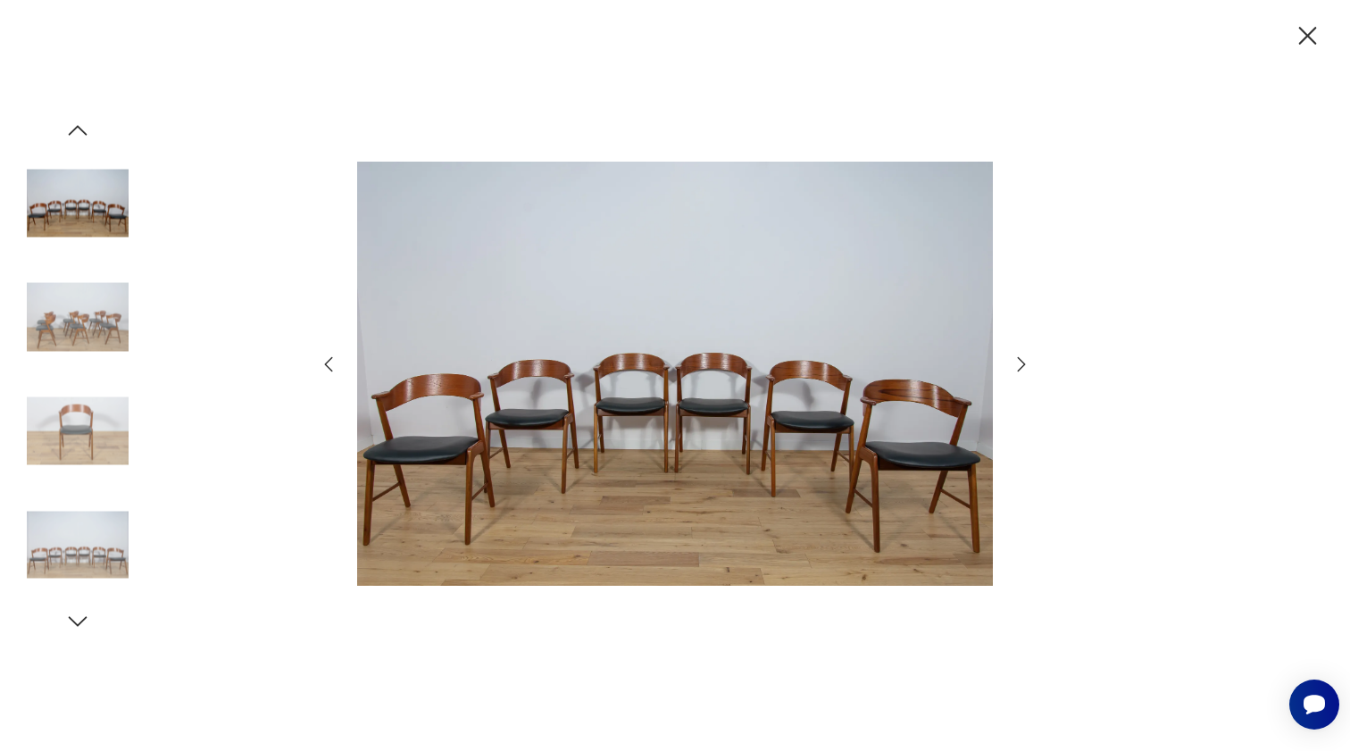
click at [1015, 371] on icon "button" at bounding box center [1021, 364] width 21 height 21
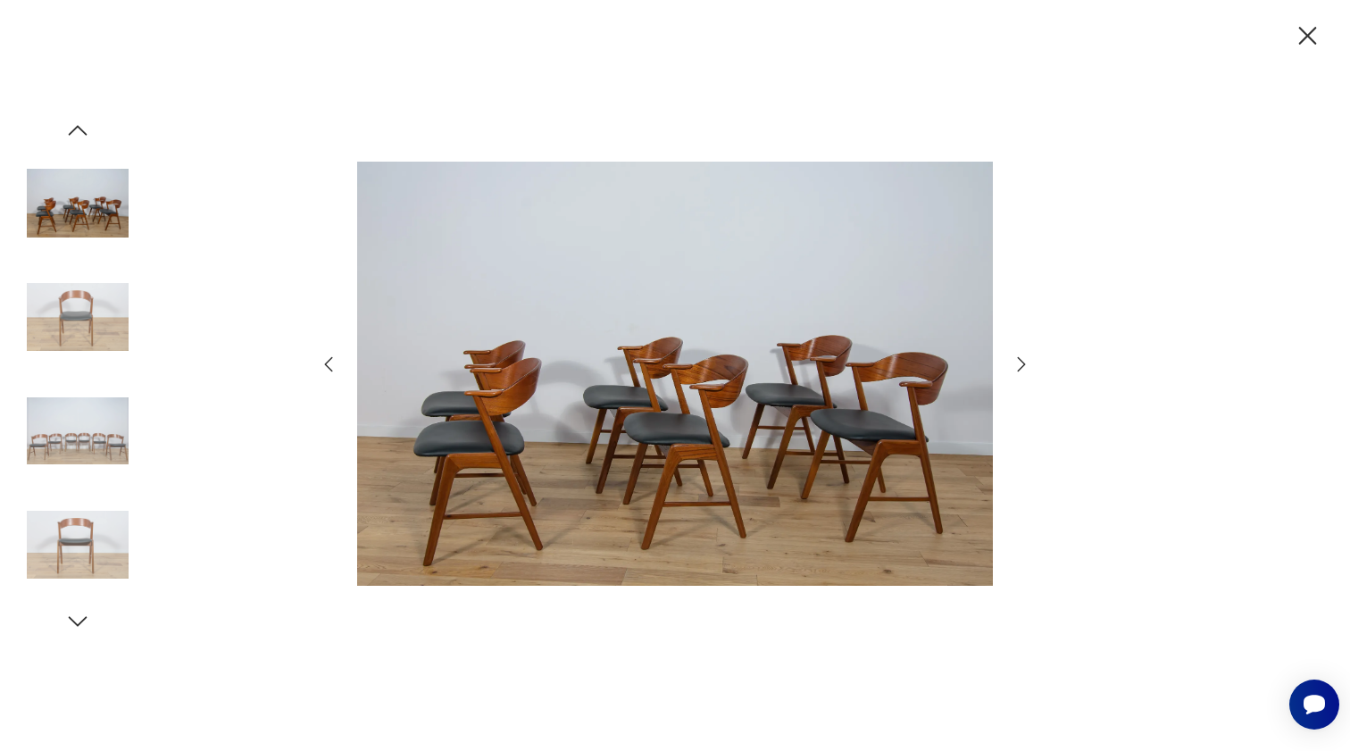
click at [1315, 41] on icon "button" at bounding box center [1307, 36] width 31 height 31
